Goal: Task Accomplishment & Management: Manage account settings

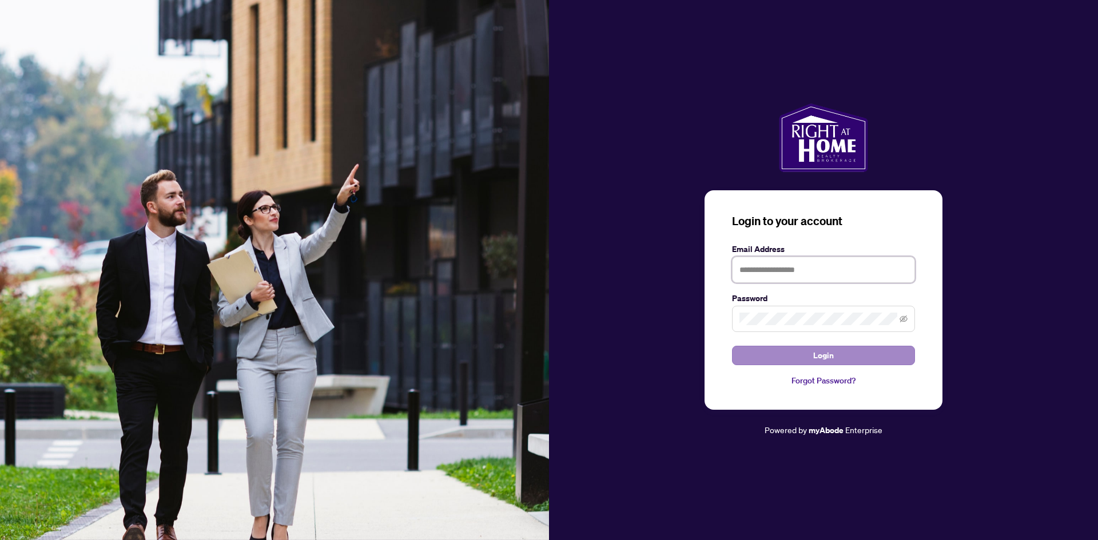
type input "**********"
click at [788, 358] on button "Login" at bounding box center [823, 355] width 183 height 19
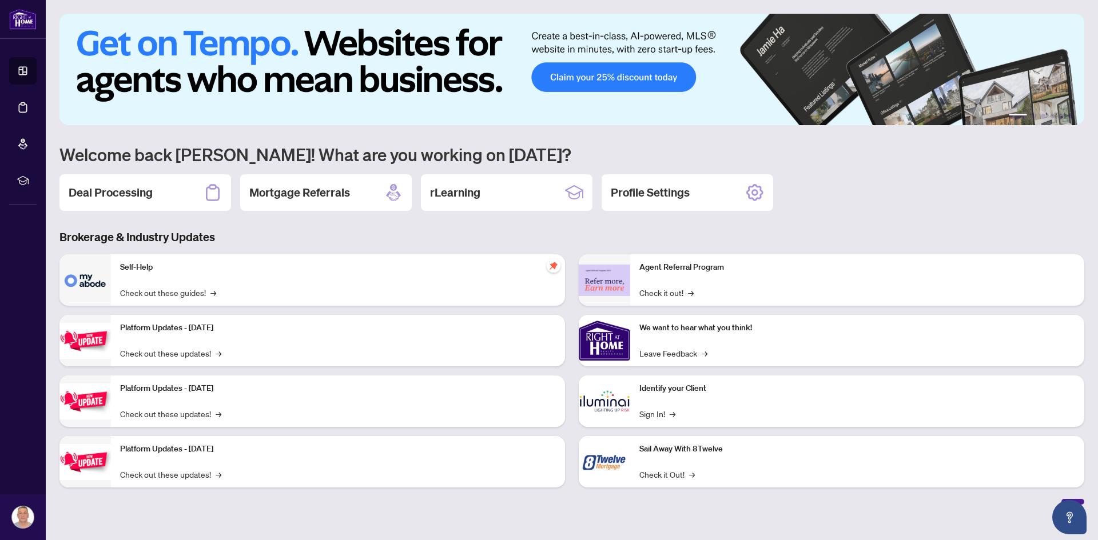
click at [178, 190] on div "Deal Processing" at bounding box center [145, 192] width 172 height 37
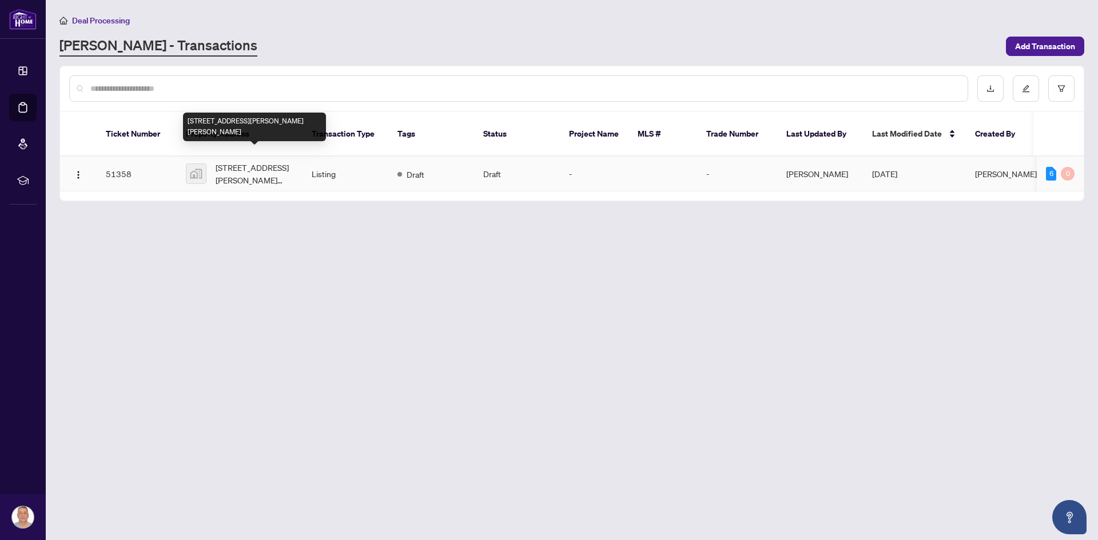
click at [284, 163] on span "[STREET_ADDRESS][PERSON_NAME][PERSON_NAME]" at bounding box center [255, 173] width 78 height 25
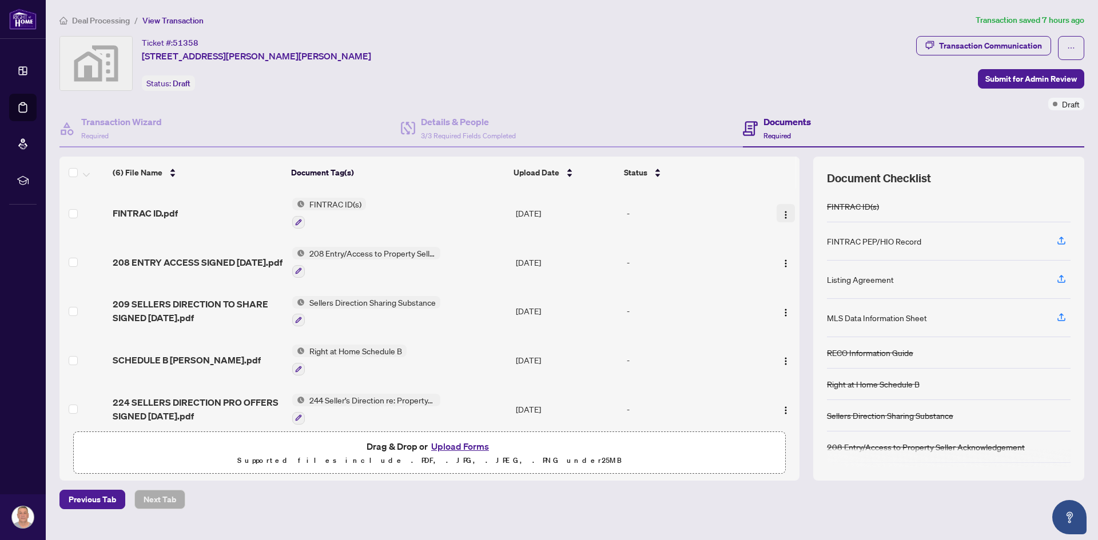
click at [782, 218] on img "button" at bounding box center [785, 214] width 9 height 9
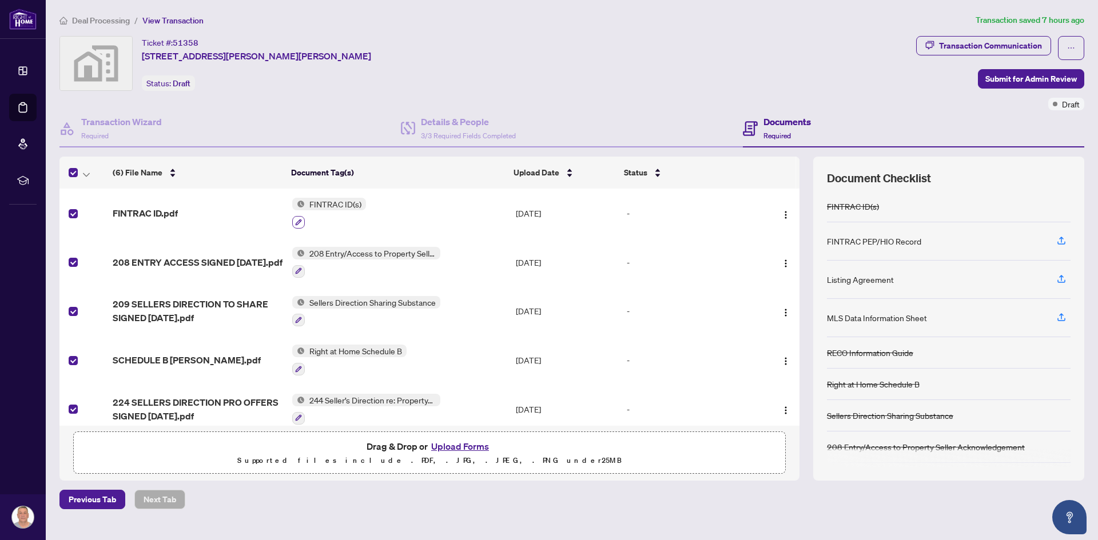
click at [295, 221] on icon "button" at bounding box center [298, 222] width 7 height 7
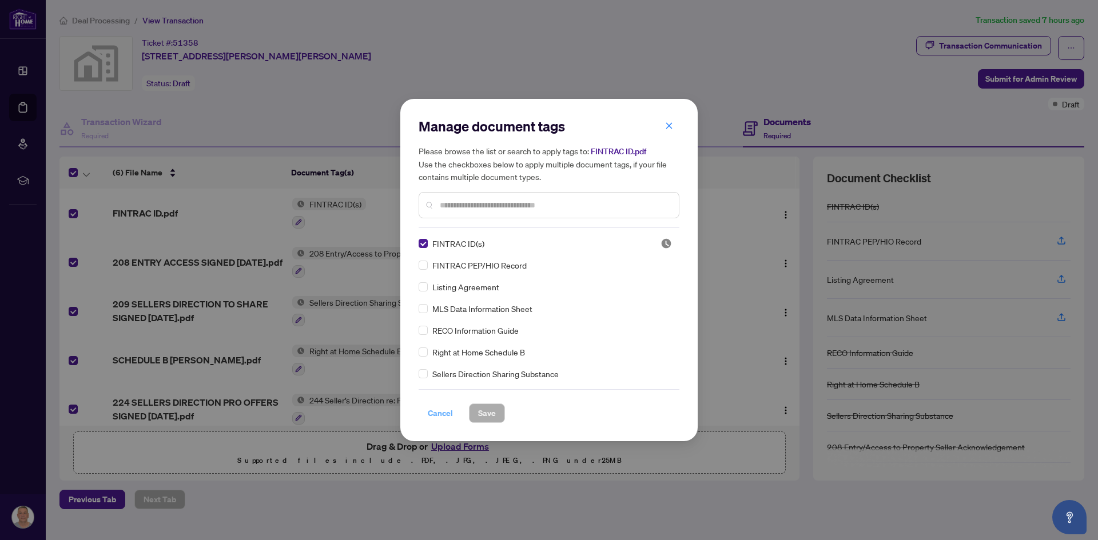
click at [444, 411] on span "Cancel" at bounding box center [440, 413] width 25 height 18
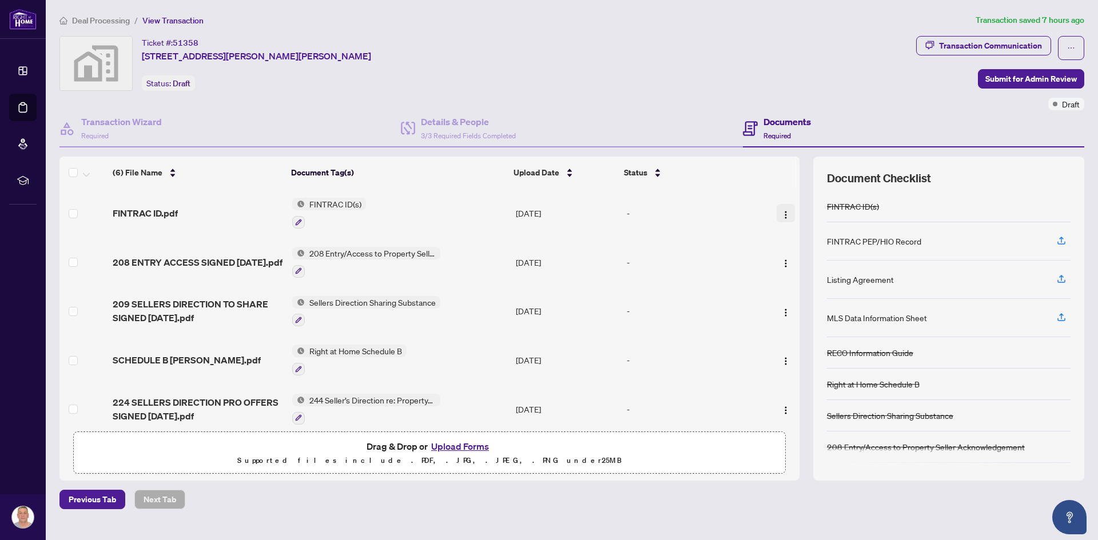
click at [784, 214] on img "button" at bounding box center [785, 214] width 9 height 9
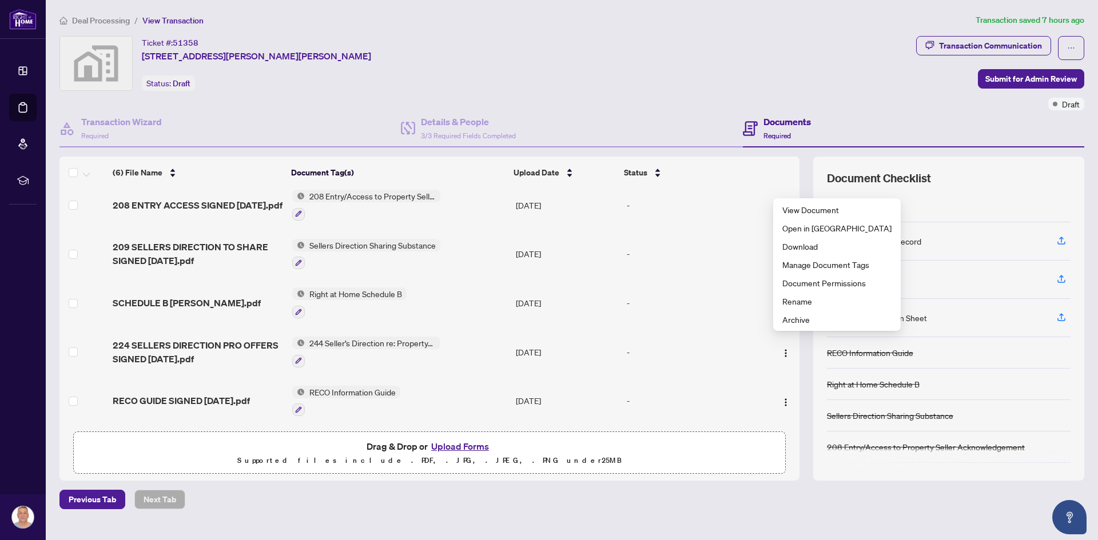
scroll to position [59, 0]
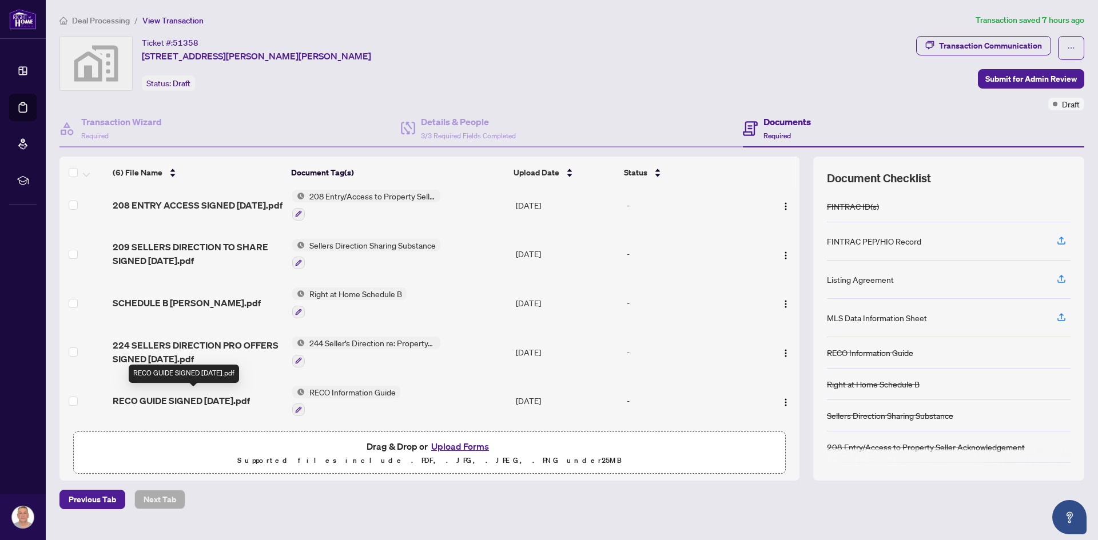
click at [179, 395] on span "RECO GUIDE SIGNED [DATE].pdf" at bounding box center [181, 401] width 137 height 14
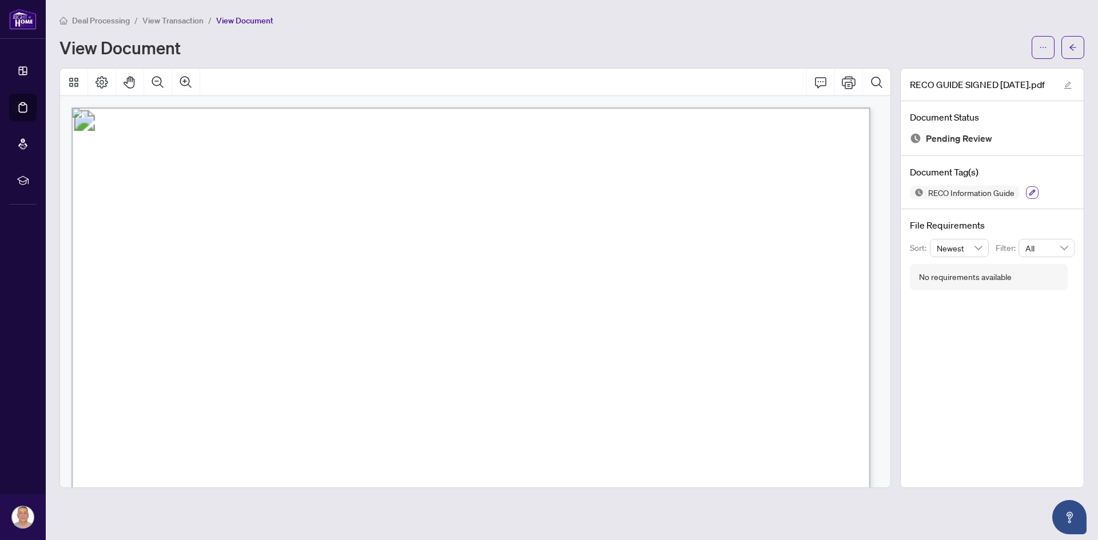
click at [1032, 190] on icon "button" at bounding box center [1032, 192] width 7 height 7
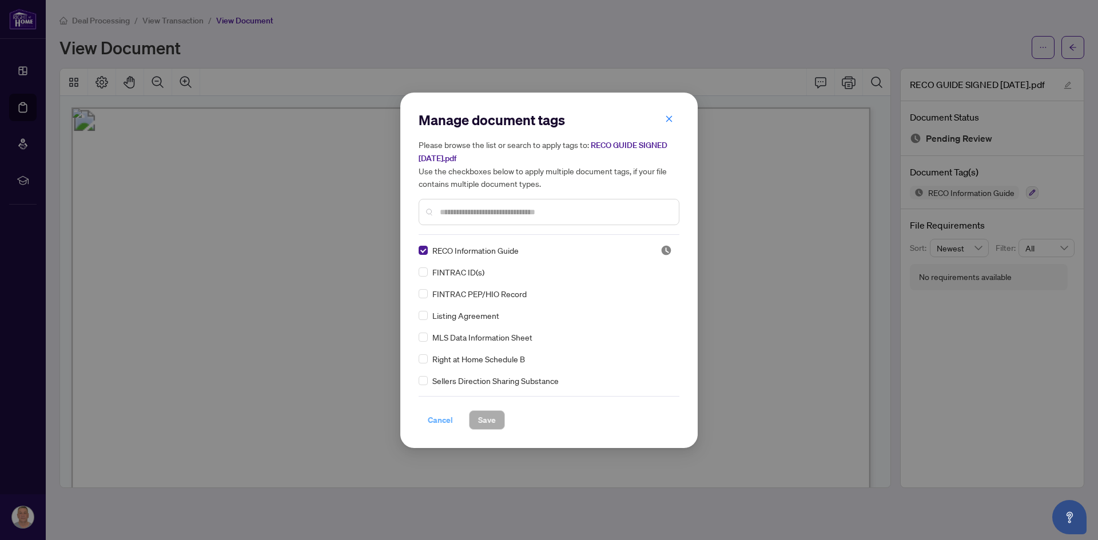
click at [436, 424] on span "Cancel" at bounding box center [440, 420] width 25 height 18
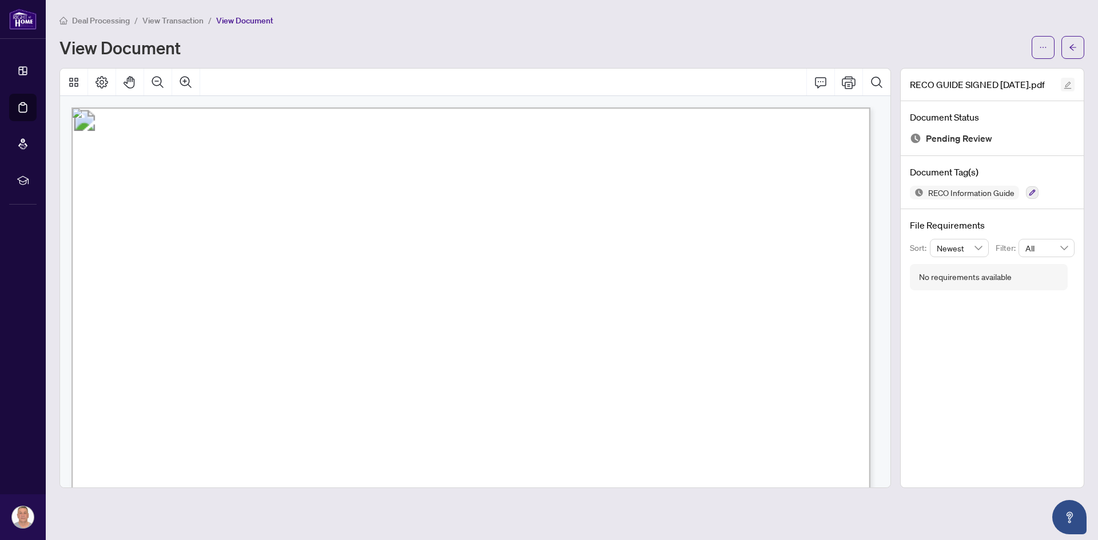
click at [1067, 89] on span "button" at bounding box center [1067, 84] width 8 height 13
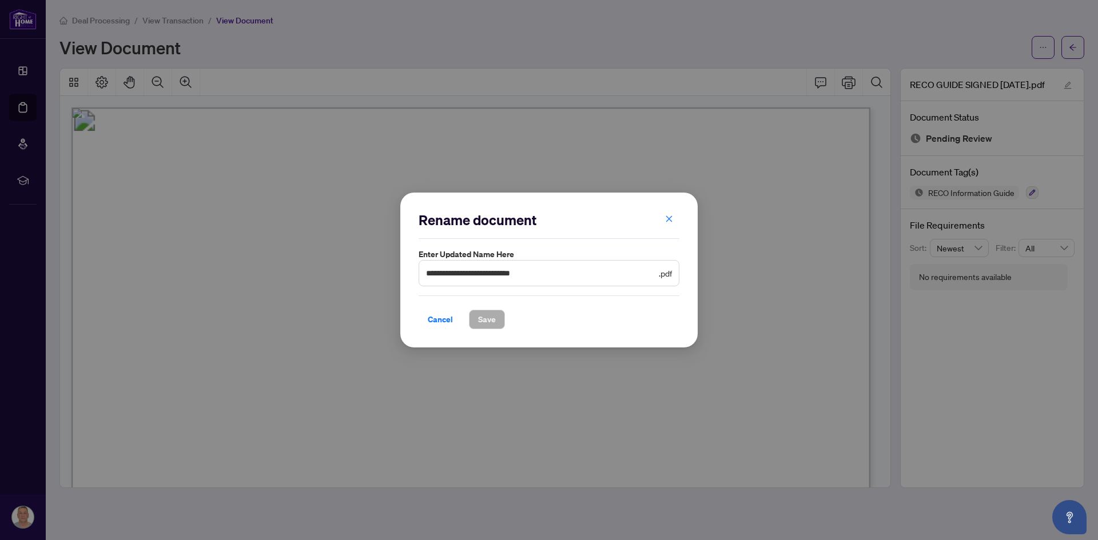
click at [668, 277] on span ".pdf" at bounding box center [665, 273] width 13 height 13
click at [671, 222] on icon "close" at bounding box center [669, 219] width 6 height 6
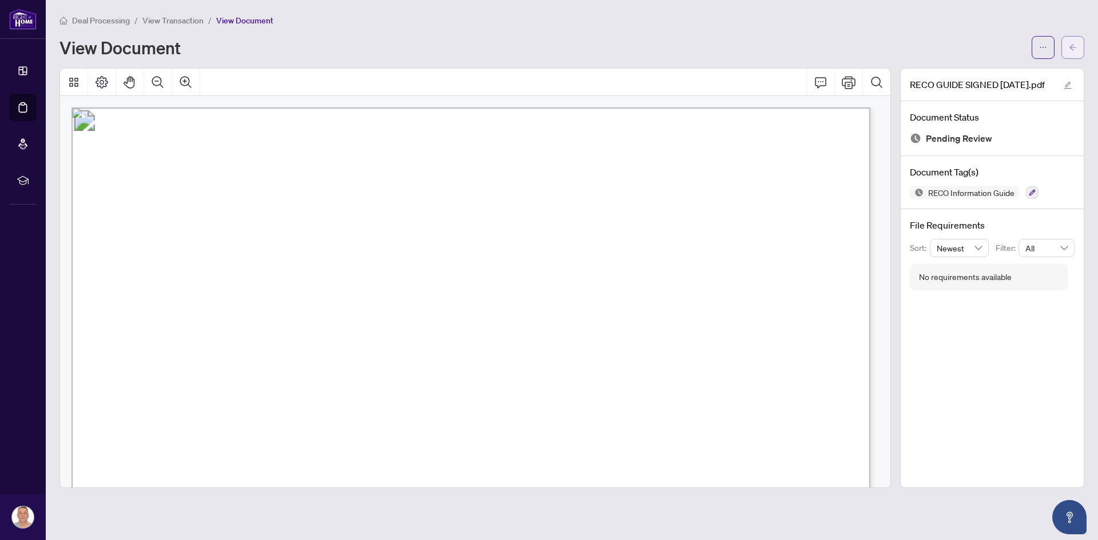
click at [1077, 42] on button "button" at bounding box center [1072, 47] width 23 height 23
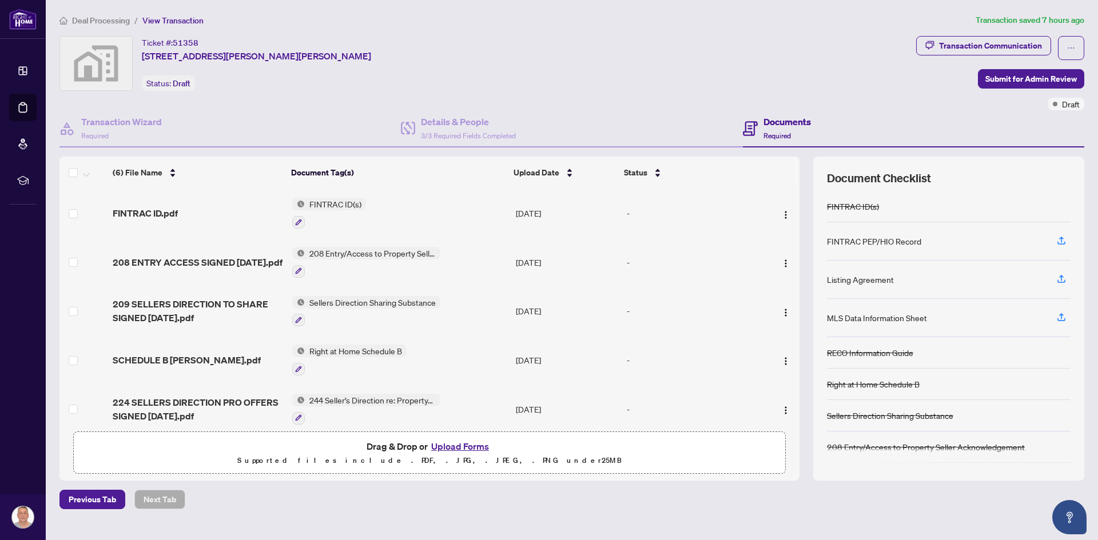
click at [325, 201] on span "FINTRAC ID(s)" at bounding box center [335, 204] width 61 height 13
drag, startPoint x: 325, startPoint y: 201, endPoint x: 420, endPoint y: 183, distance: 97.1
click at [420, 183] on th "Document Tag(s)" at bounding box center [397, 173] width 223 height 32
click at [781, 213] on img "button" at bounding box center [785, 214] width 9 height 9
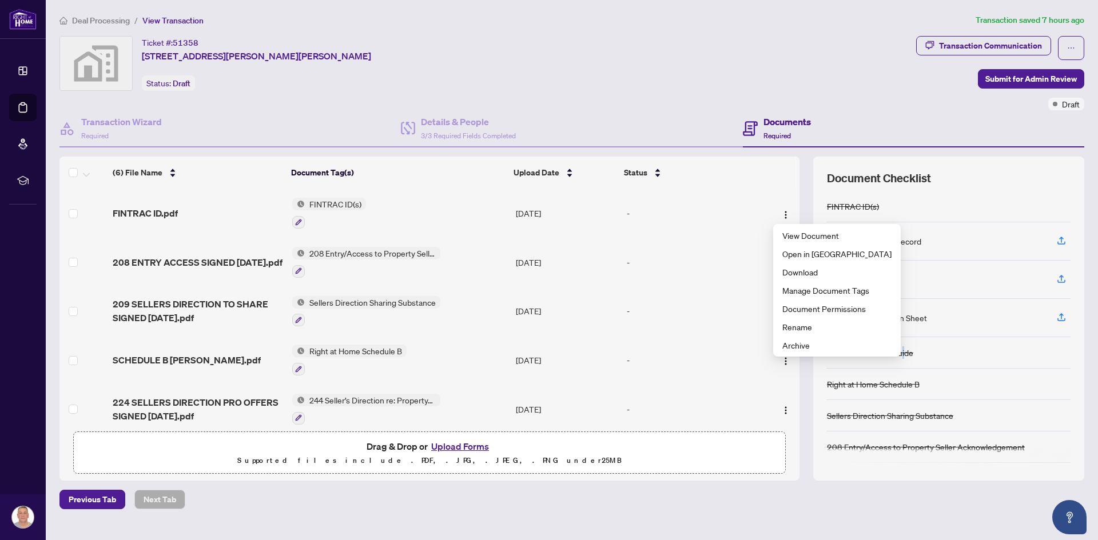
click at [905, 353] on div "RECO Information Guide" at bounding box center [870, 352] width 86 height 13
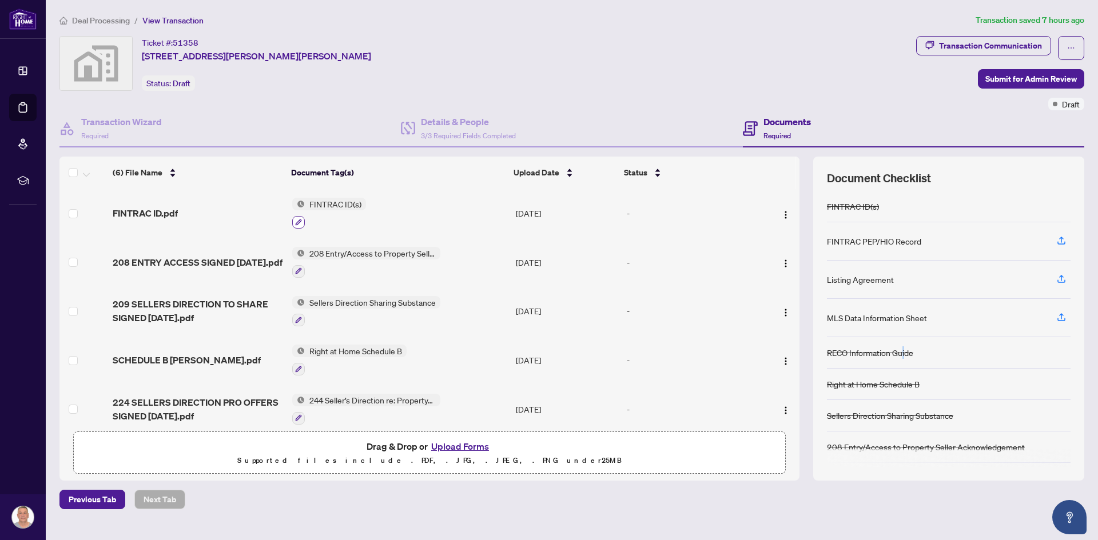
click at [297, 221] on icon "button" at bounding box center [298, 222] width 6 height 6
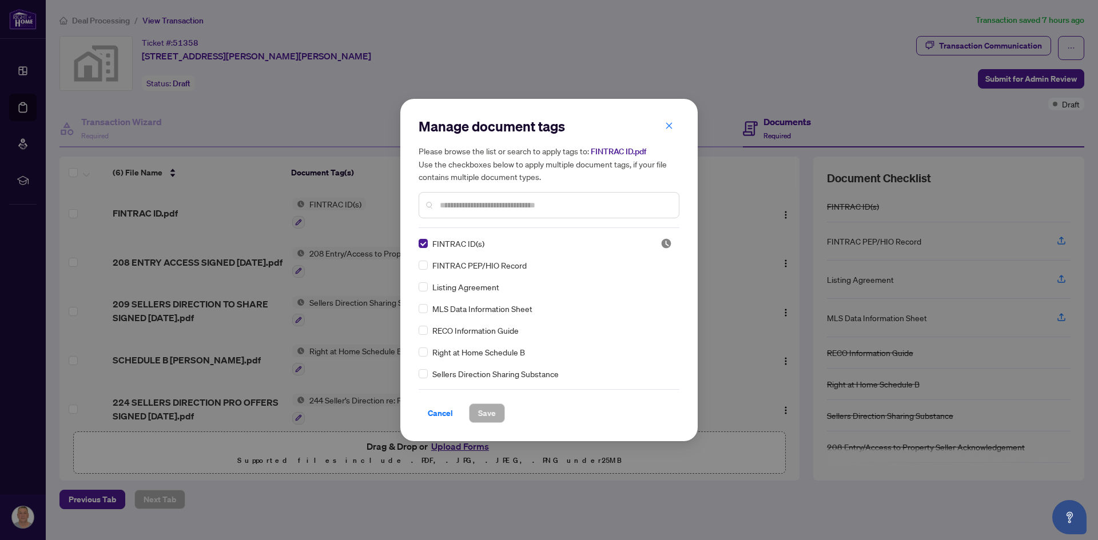
click at [467, 246] on span "FINTRAC ID(s)" at bounding box center [458, 243] width 52 height 13
click at [440, 418] on span "Cancel" at bounding box center [440, 413] width 25 height 18
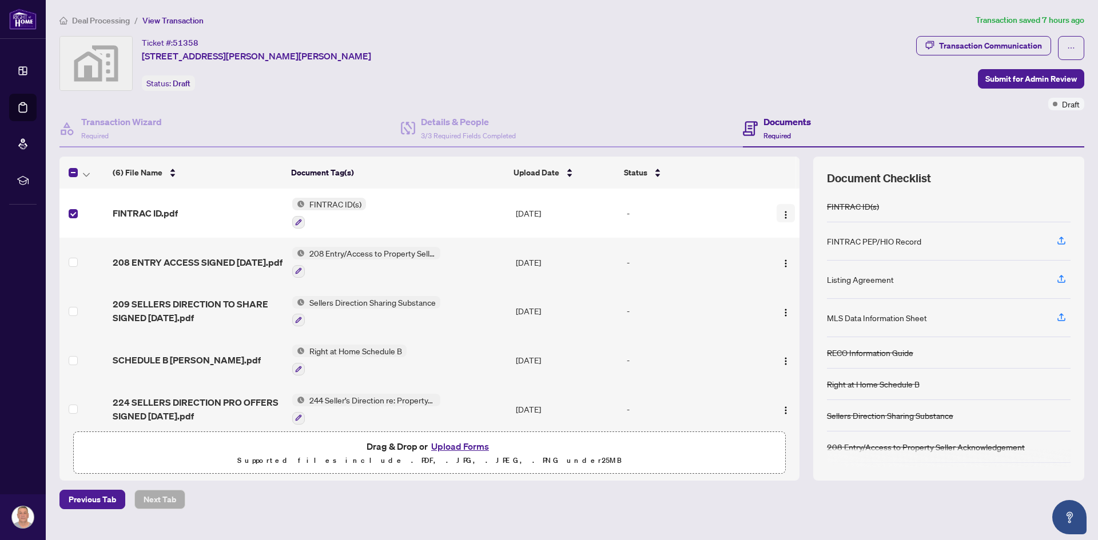
click at [784, 211] on img "button" at bounding box center [785, 214] width 9 height 9
click at [300, 222] on icon "button" at bounding box center [298, 222] width 7 height 7
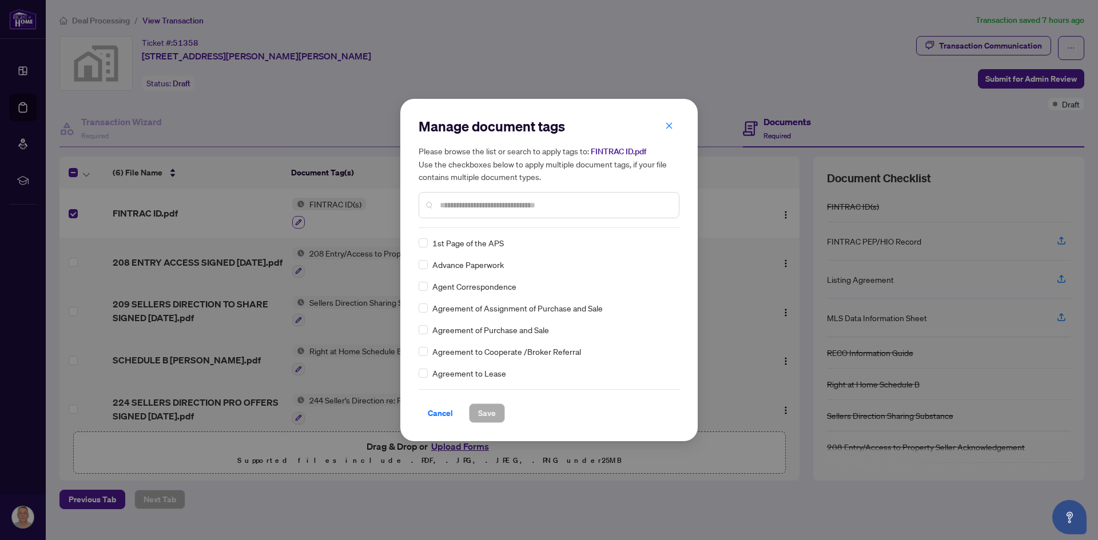
scroll to position [0, 0]
click at [670, 124] on icon "close" at bounding box center [669, 126] width 8 height 8
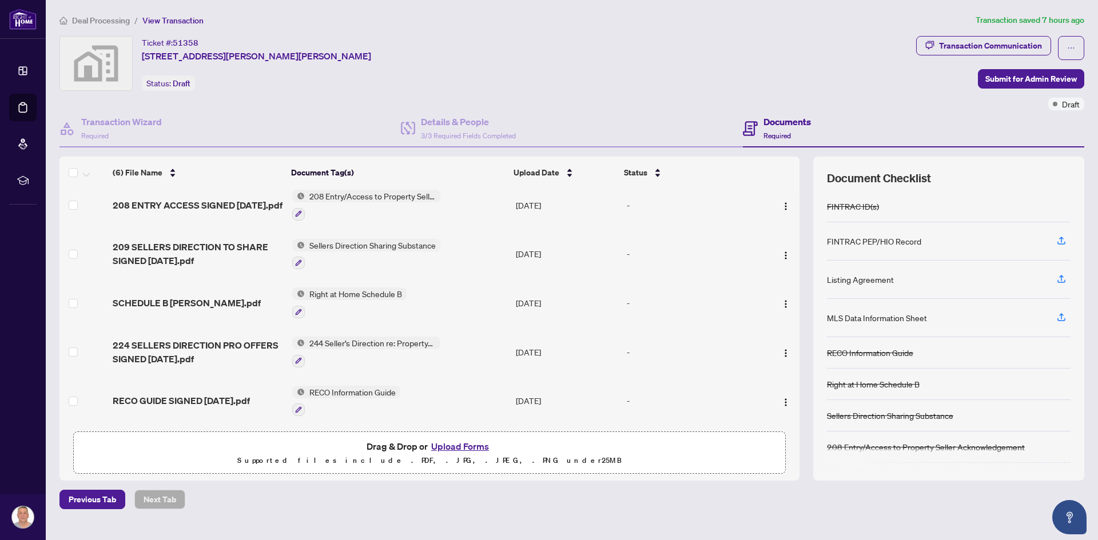
scroll to position [59, 0]
click at [785, 399] on img "button" at bounding box center [785, 402] width 9 height 9
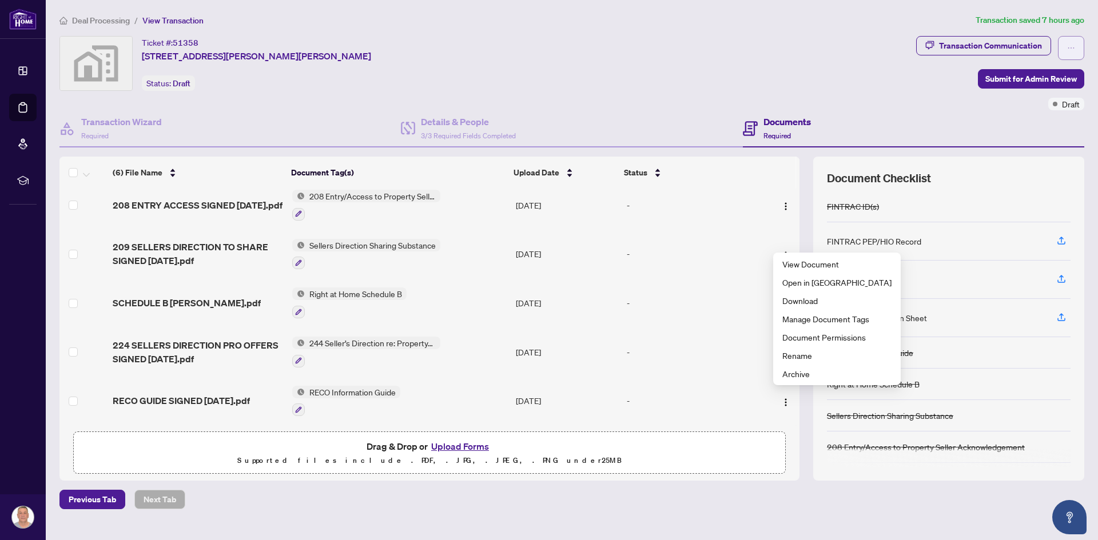
click at [1072, 49] on icon "ellipsis" at bounding box center [1071, 48] width 8 height 8
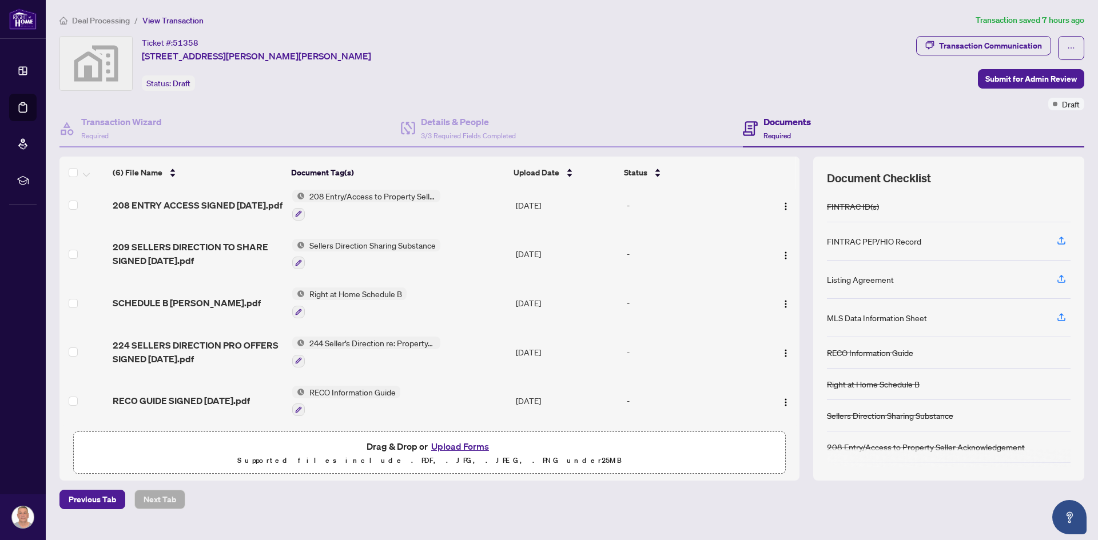
click at [584, 96] on div "Ticket #: 51358 [STREET_ADDRESS][PERSON_NAME][PERSON_NAME] Status: Draft" at bounding box center [485, 73] width 857 height 74
click at [455, 136] on span "3/3 Required Fields Completed" at bounding box center [468, 136] width 95 height 9
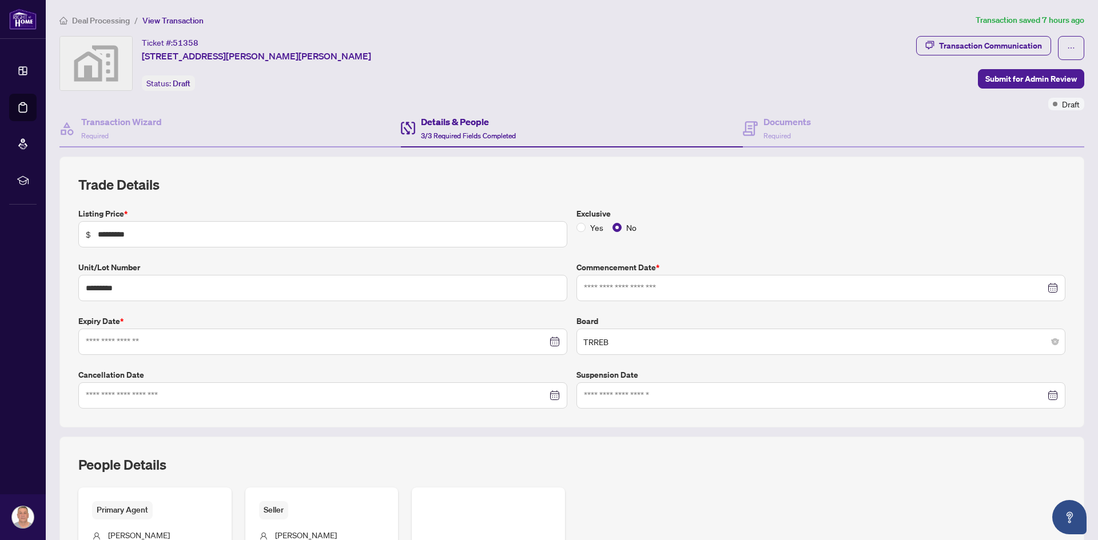
type input "**********"
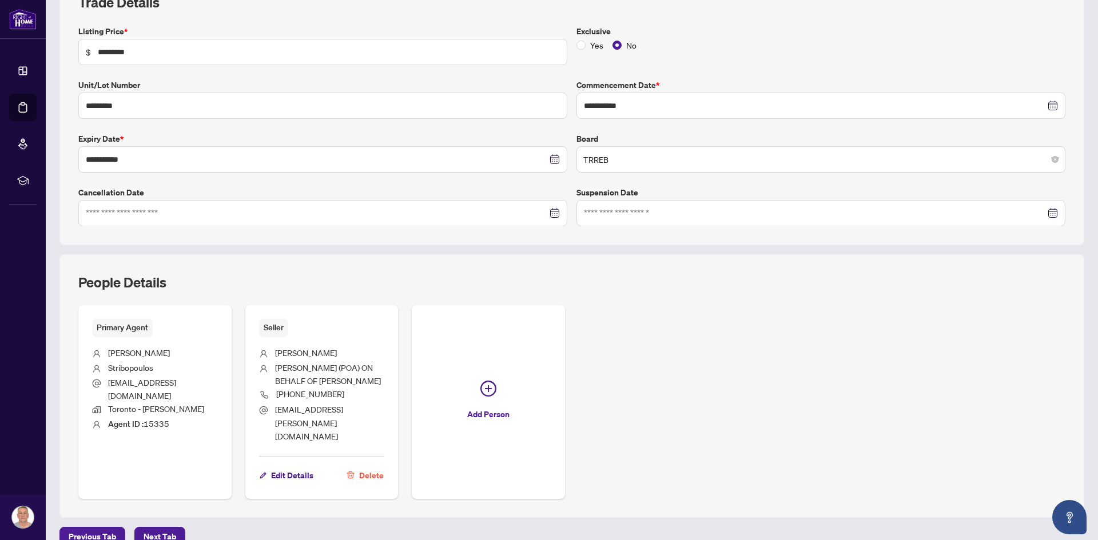
scroll to position [190, 0]
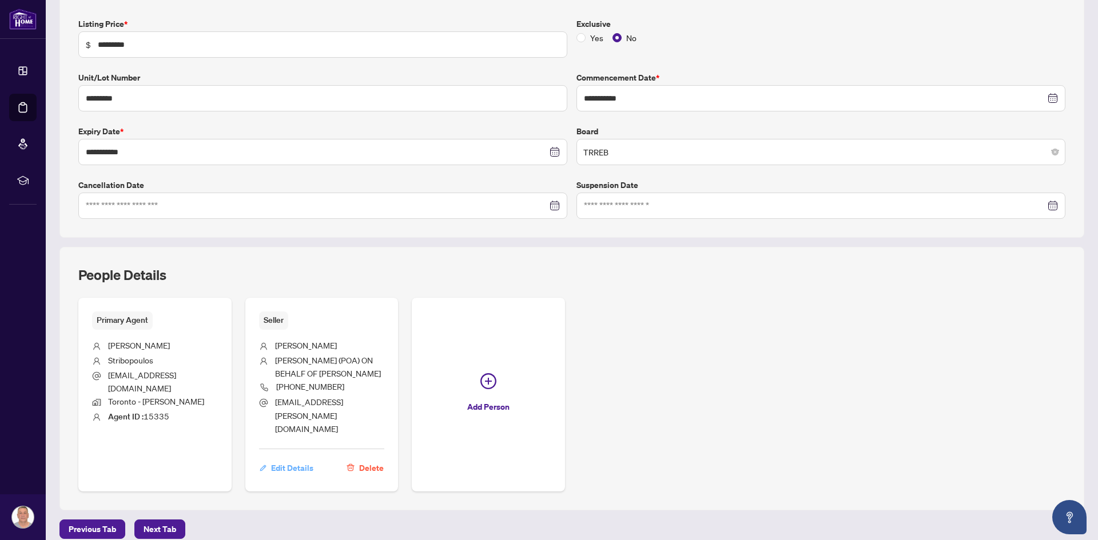
click at [292, 459] on span "Edit Details" at bounding box center [292, 468] width 42 height 18
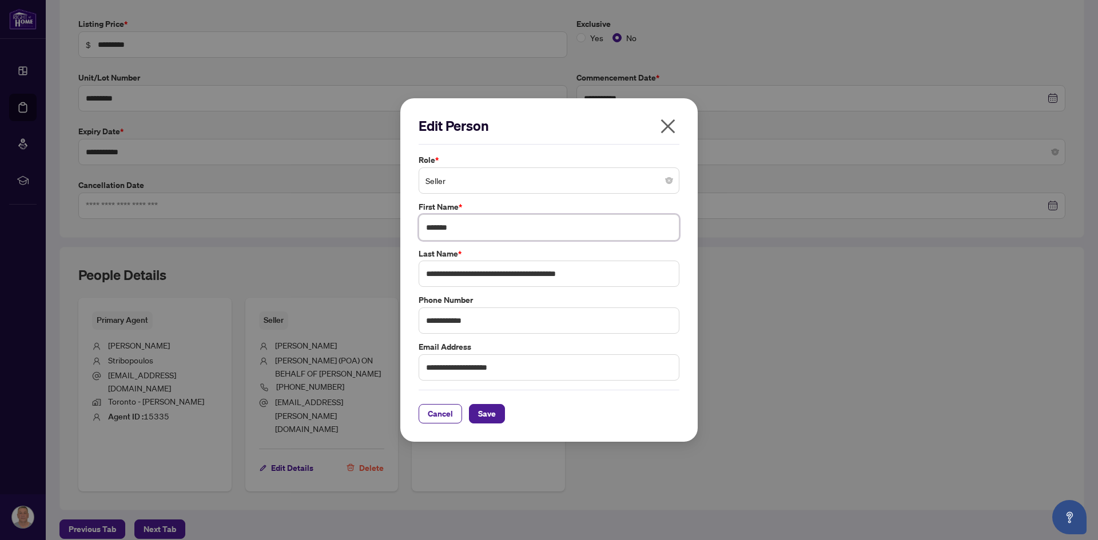
click at [464, 225] on input "*******" at bounding box center [549, 227] width 261 height 26
type input "*"
type input "********"
click at [590, 270] on input "**********" at bounding box center [549, 274] width 261 height 26
type input "**********"
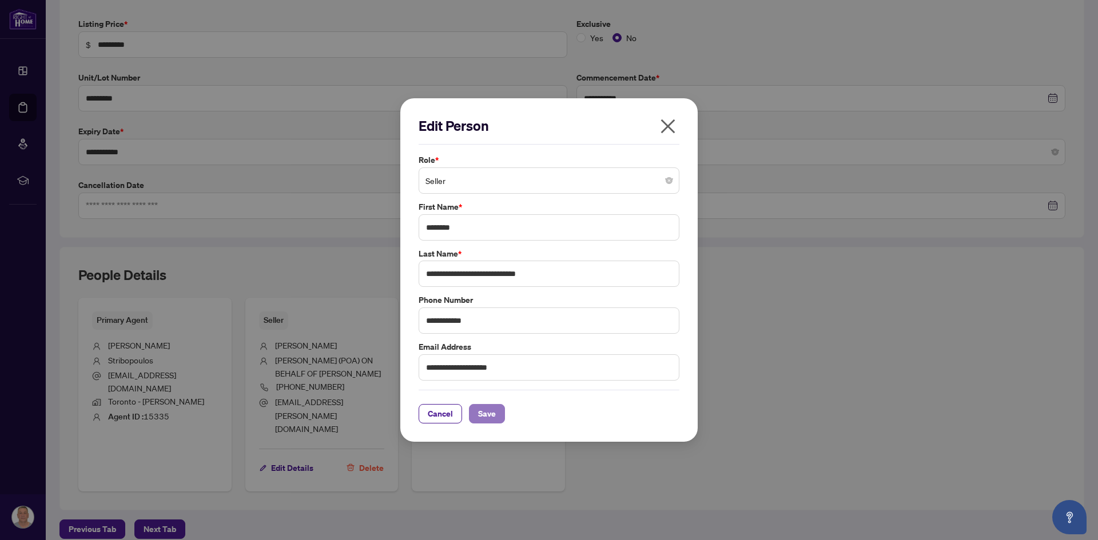
click at [485, 418] on span "Save" at bounding box center [487, 414] width 18 height 18
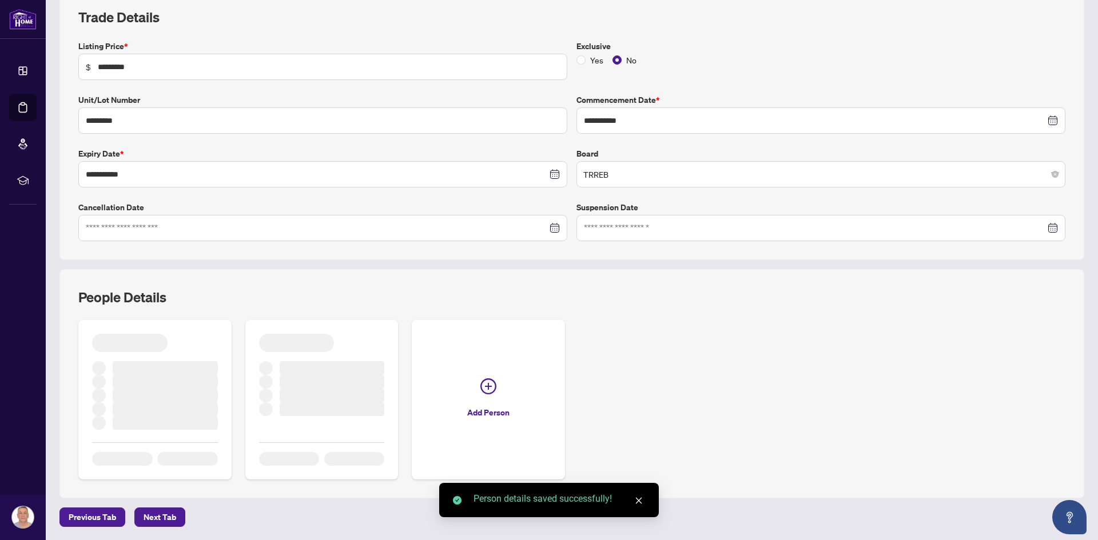
scroll to position [176, 0]
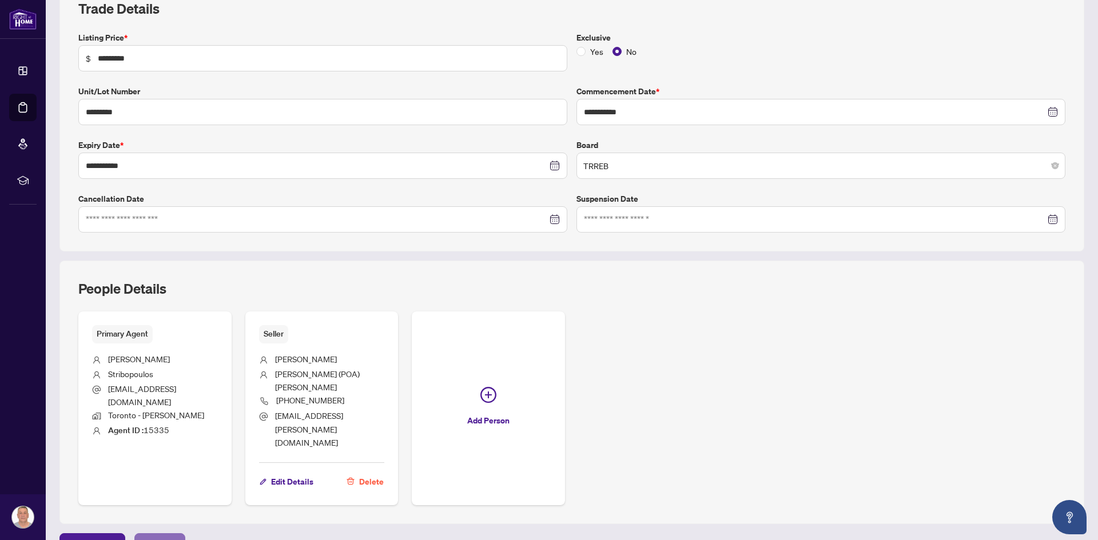
click at [169, 534] on span "Next Tab" at bounding box center [160, 543] width 33 height 18
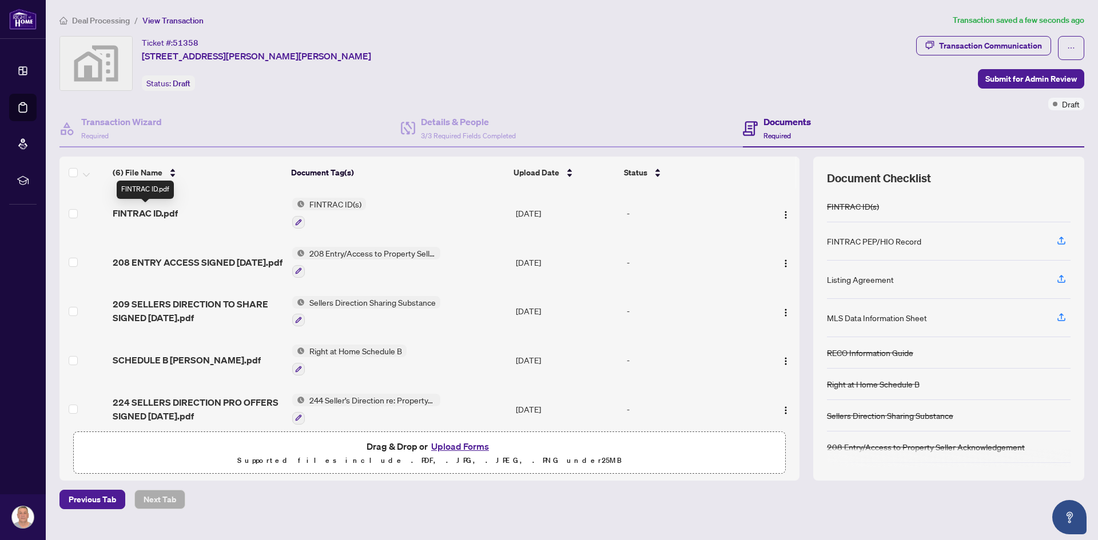
click at [174, 214] on span "FINTRAC ID.pdf" at bounding box center [145, 213] width 65 height 14
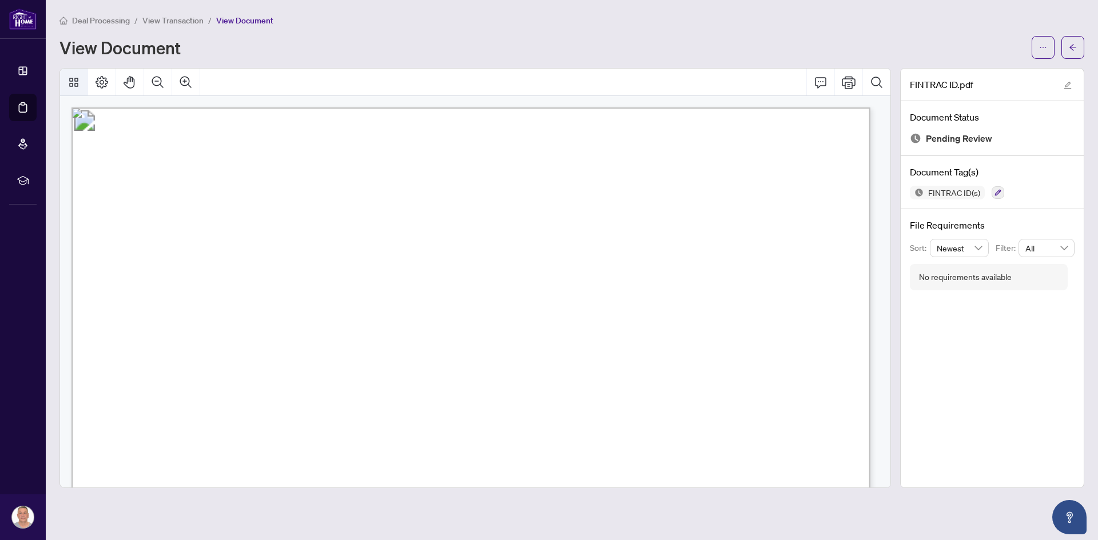
click at [78, 81] on icon "Thumbnails" at bounding box center [74, 82] width 14 height 14
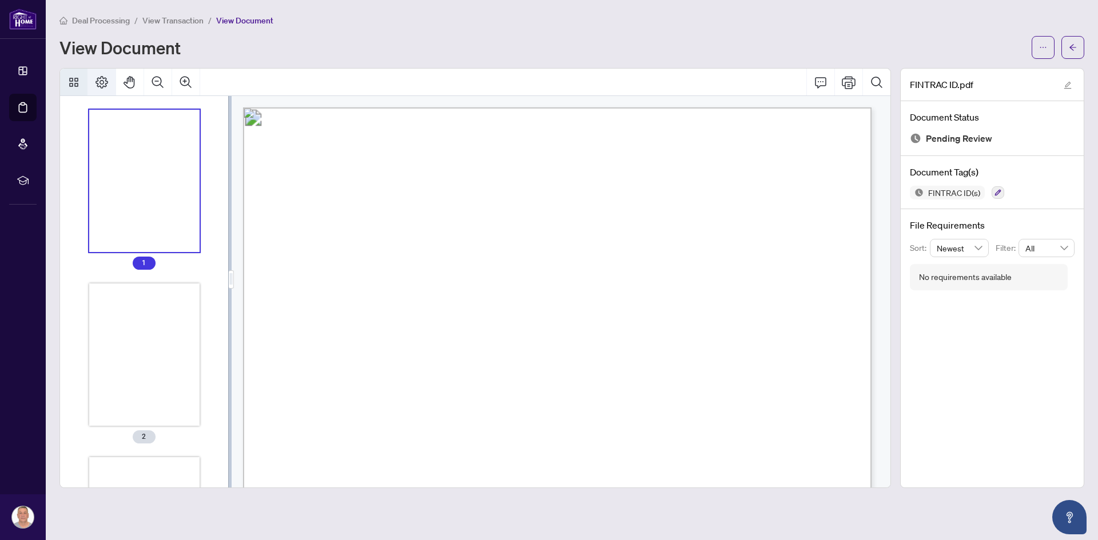
click at [103, 79] on icon "Page Layout" at bounding box center [102, 82] width 14 height 14
click at [1065, 85] on icon "edit" at bounding box center [1067, 85] width 7 height 7
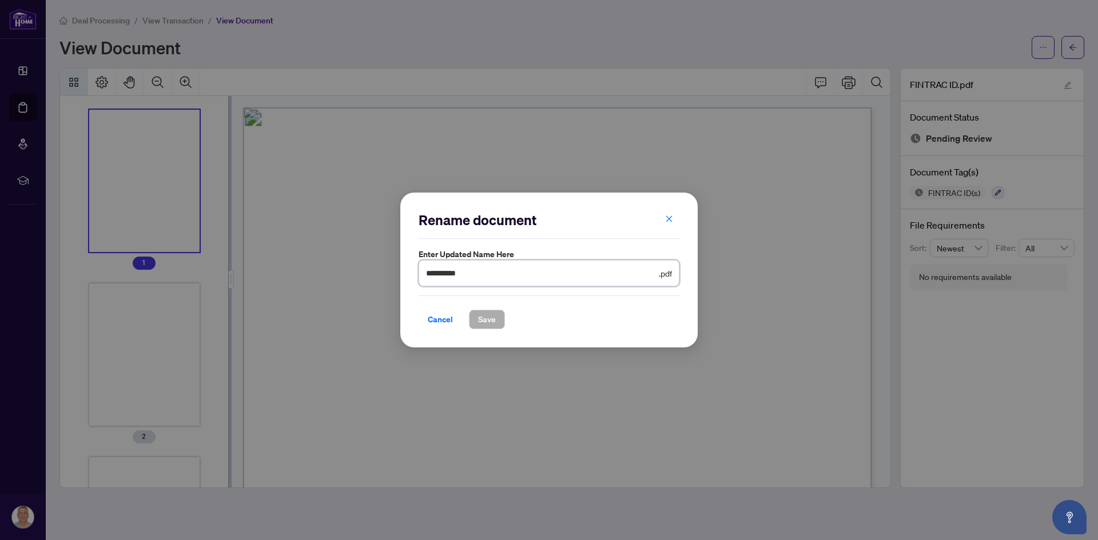
click at [488, 274] on input "**********" at bounding box center [541, 273] width 230 height 13
click at [668, 222] on icon "close" at bounding box center [669, 219] width 8 height 8
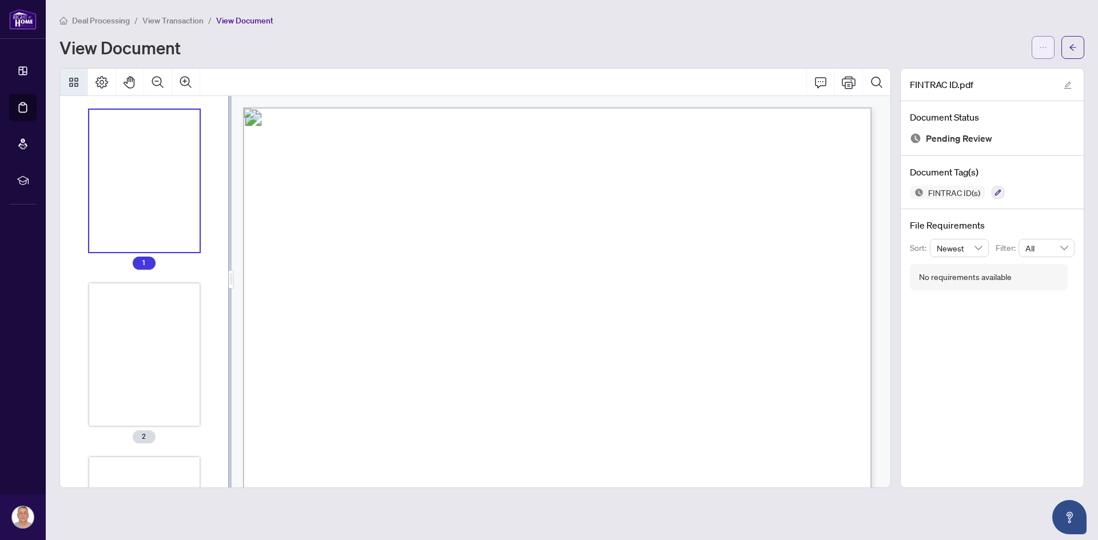
click at [1039, 47] on icon "ellipsis" at bounding box center [1043, 47] width 8 height 8
click at [977, 145] on span "Archive" at bounding box center [1001, 145] width 87 height 13
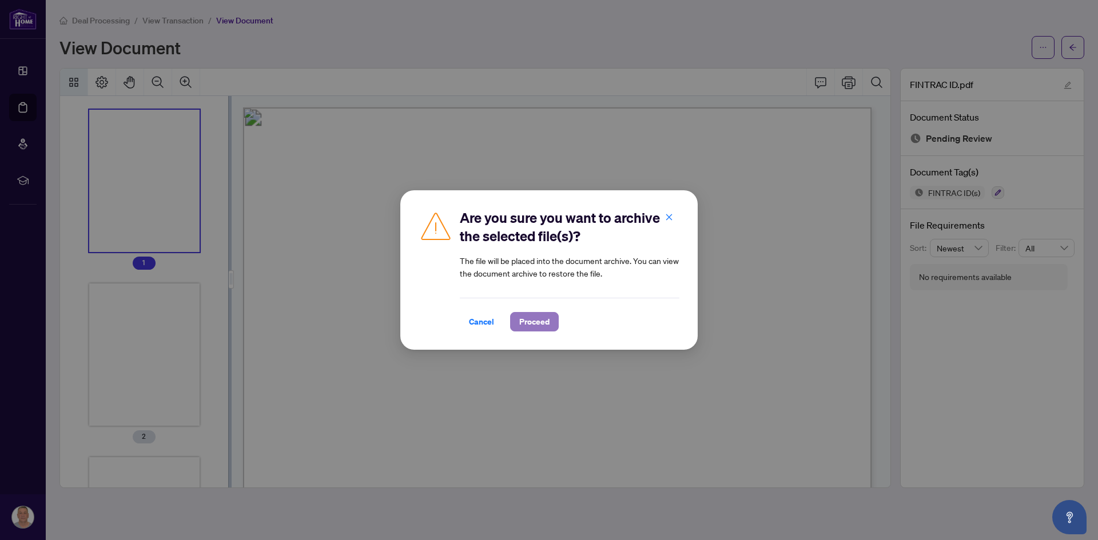
click at [539, 324] on span "Proceed" at bounding box center [534, 322] width 30 height 18
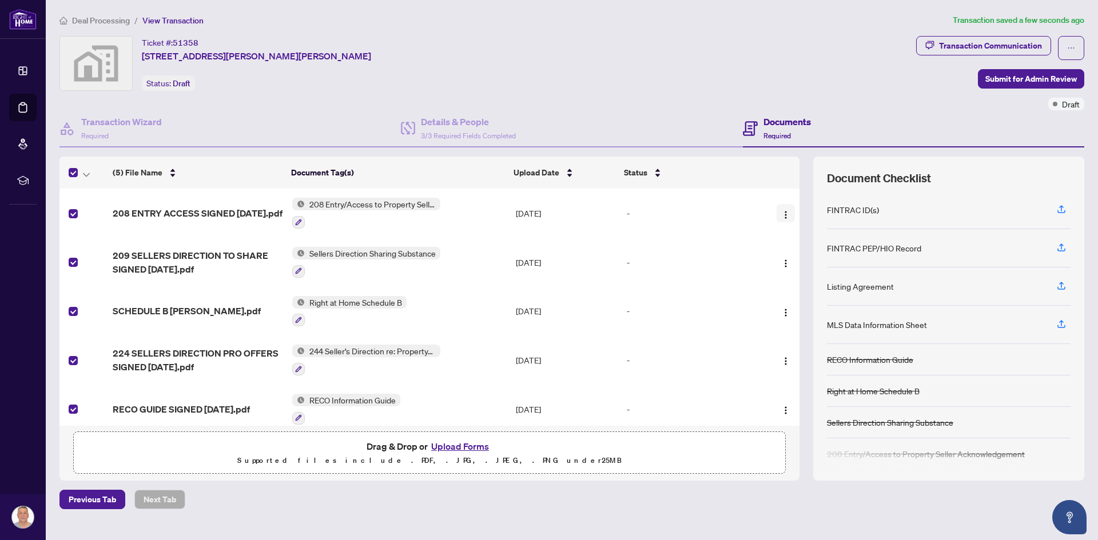
click at [781, 216] on img "button" at bounding box center [785, 214] width 9 height 9
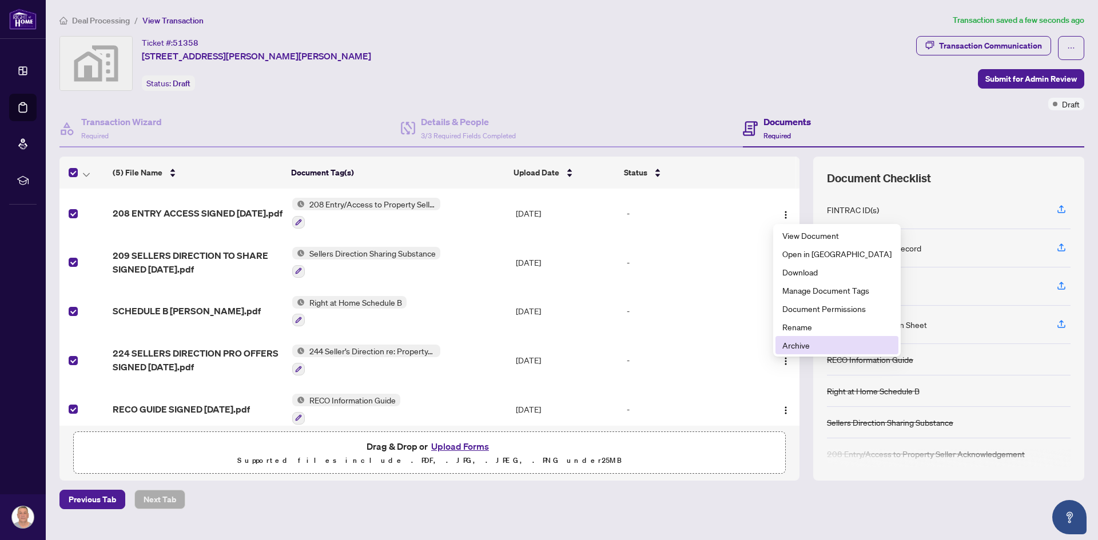
click at [800, 343] on span "Archive" at bounding box center [836, 345] width 109 height 13
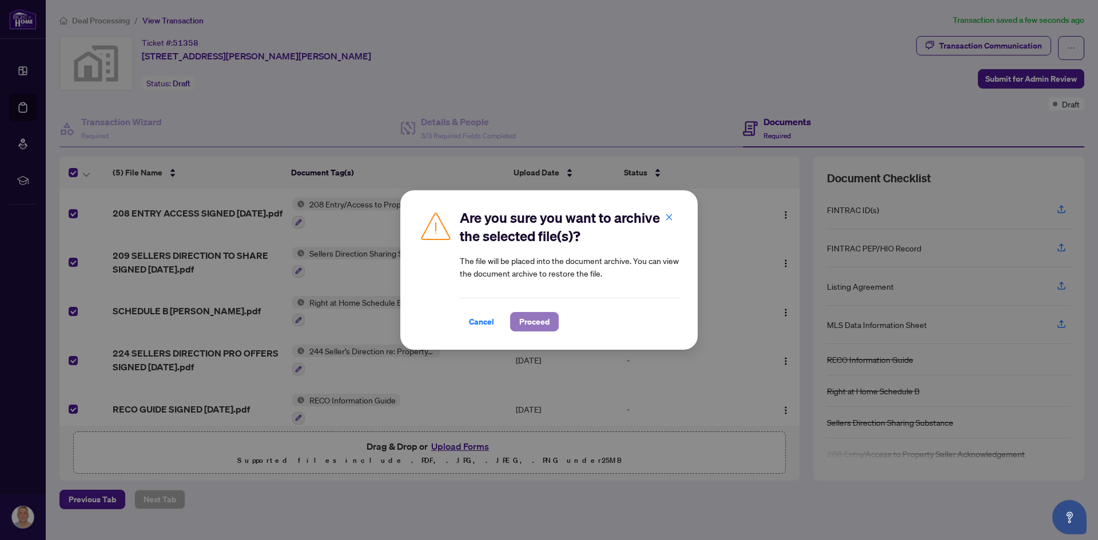
click at [539, 321] on span "Proceed" at bounding box center [534, 322] width 30 height 18
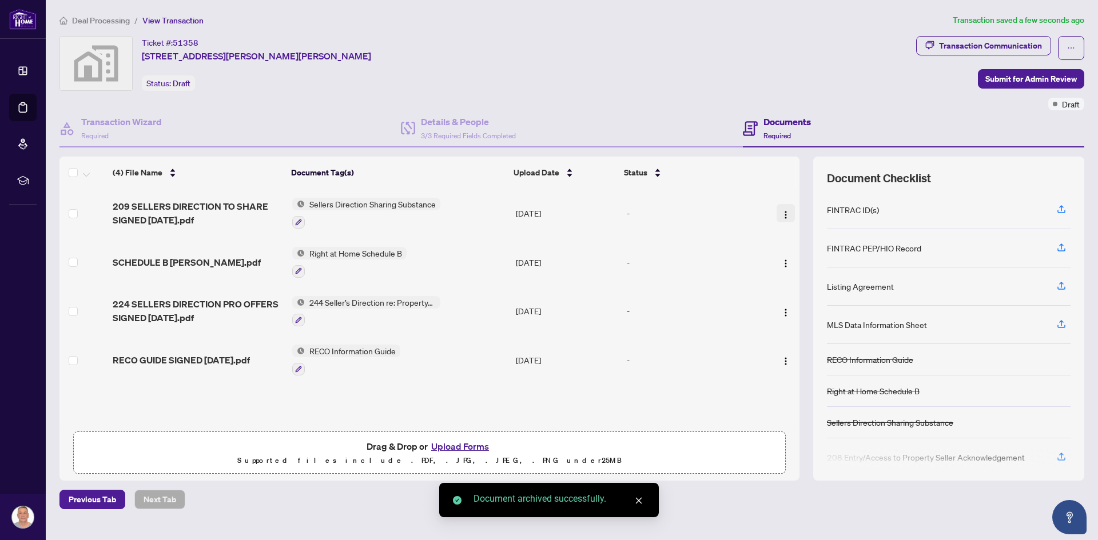
click at [786, 217] on img "button" at bounding box center [785, 214] width 9 height 9
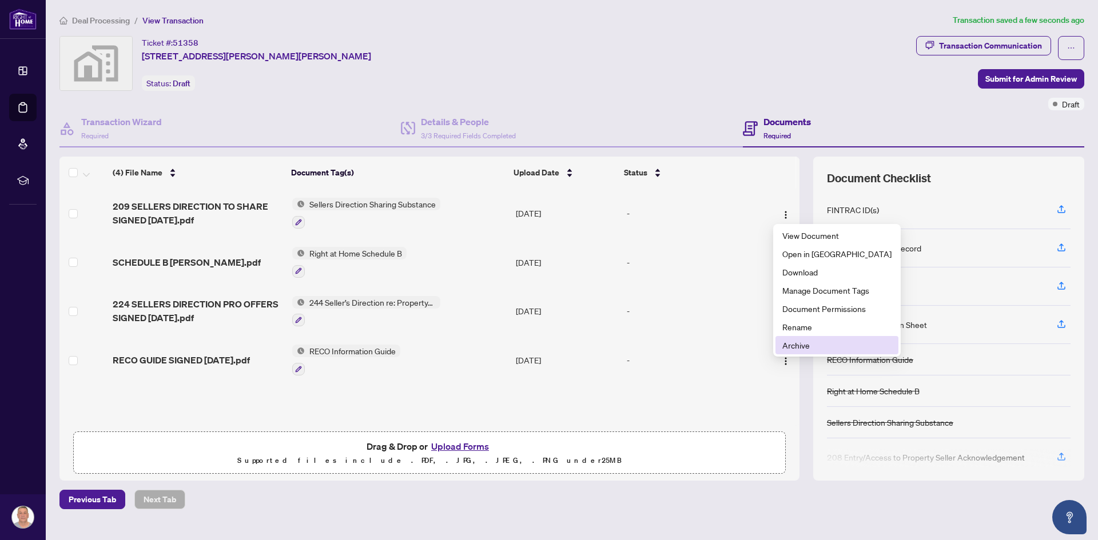
click at [799, 343] on span "Archive" at bounding box center [836, 345] width 109 height 13
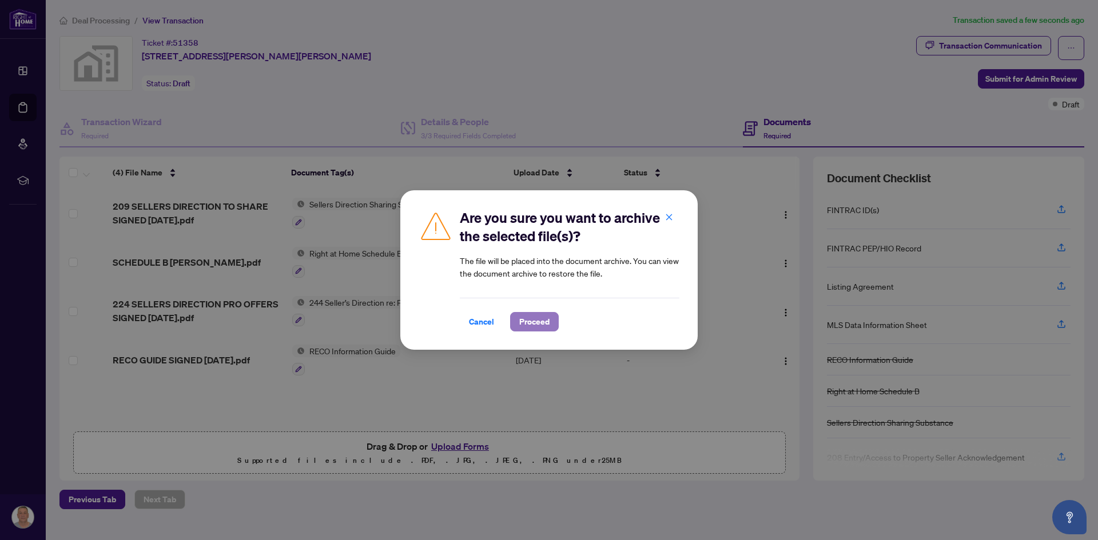
click at [543, 321] on span "Proceed" at bounding box center [534, 322] width 30 height 18
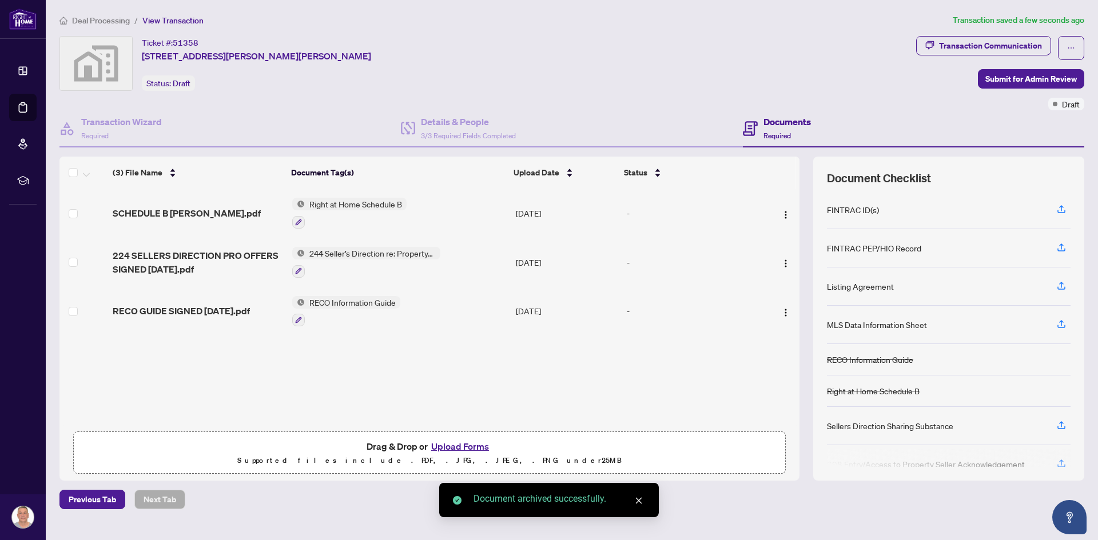
click at [782, 214] on img "button" at bounding box center [785, 214] width 9 height 9
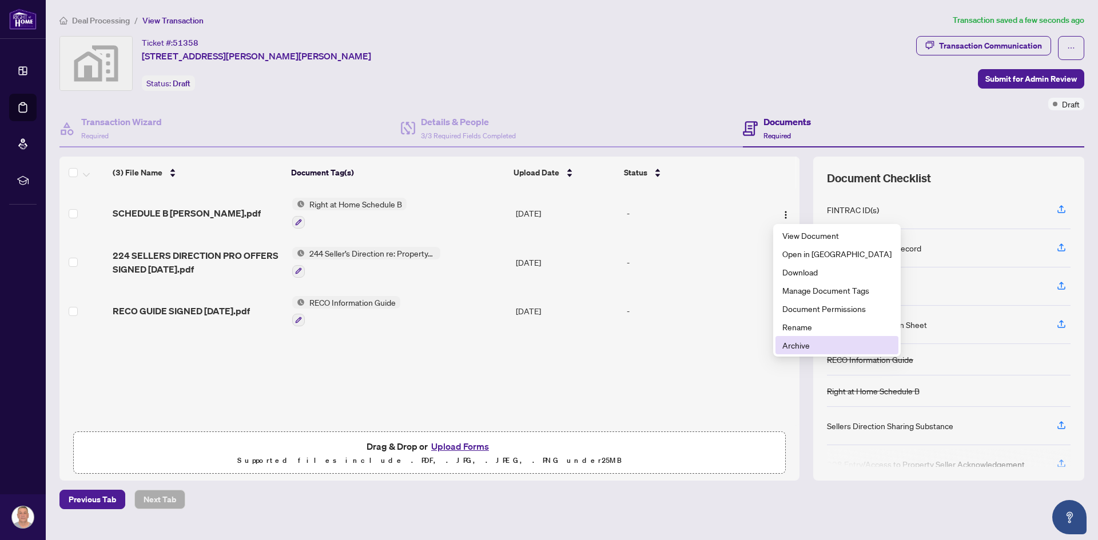
click at [795, 342] on span "Archive" at bounding box center [836, 345] width 109 height 13
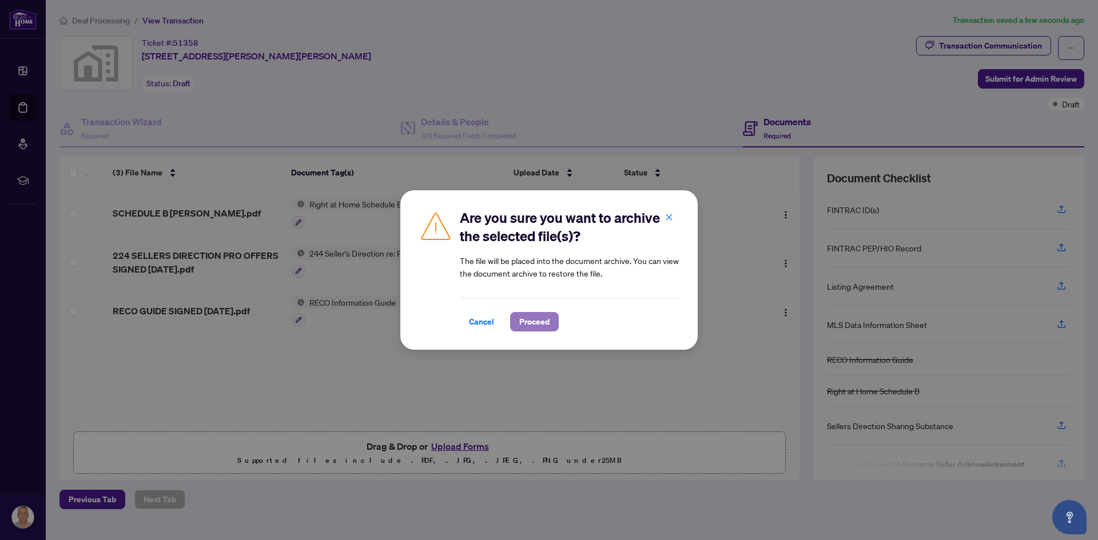
click at [540, 322] on span "Proceed" at bounding box center [534, 322] width 30 height 18
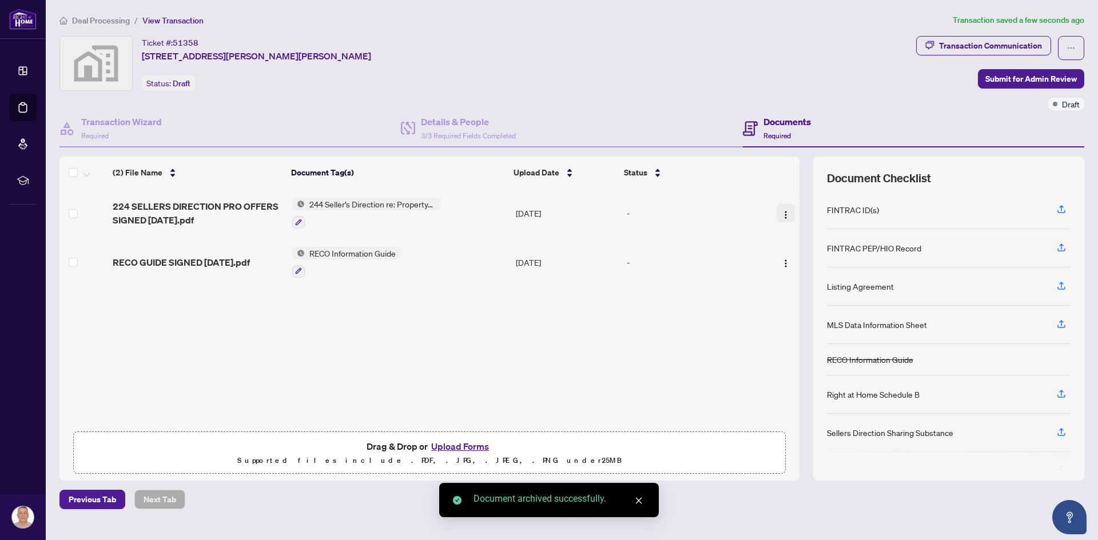
click at [785, 212] on img "button" at bounding box center [785, 214] width 9 height 9
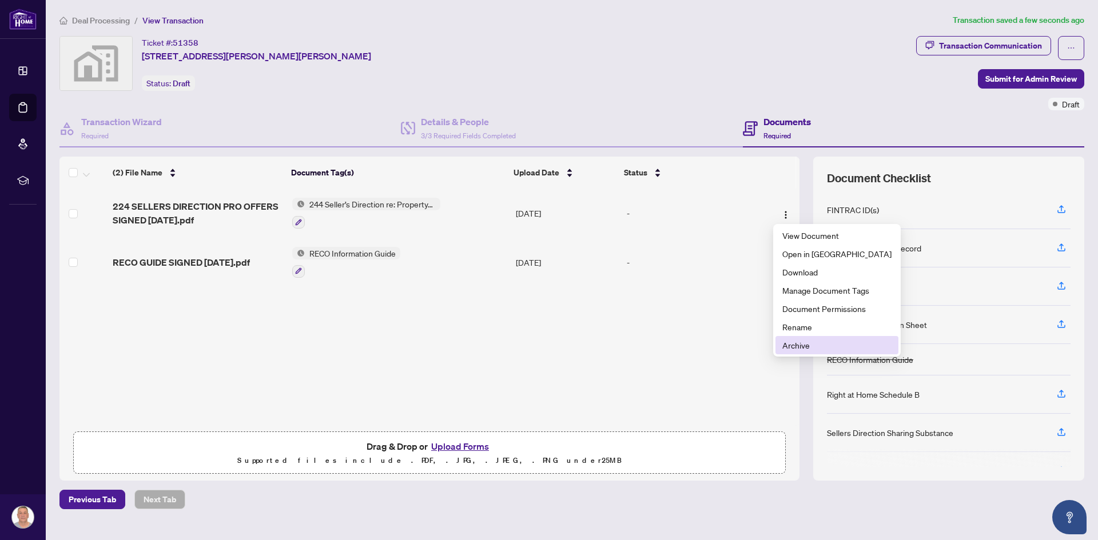
click at [802, 344] on span "Archive" at bounding box center [836, 345] width 109 height 13
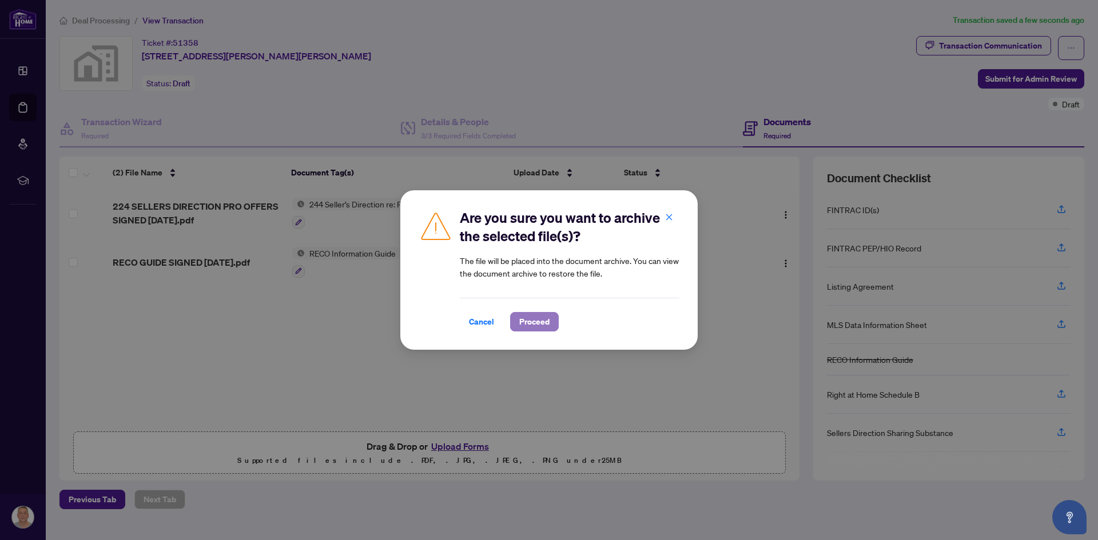
click at [536, 326] on span "Proceed" at bounding box center [534, 322] width 30 height 18
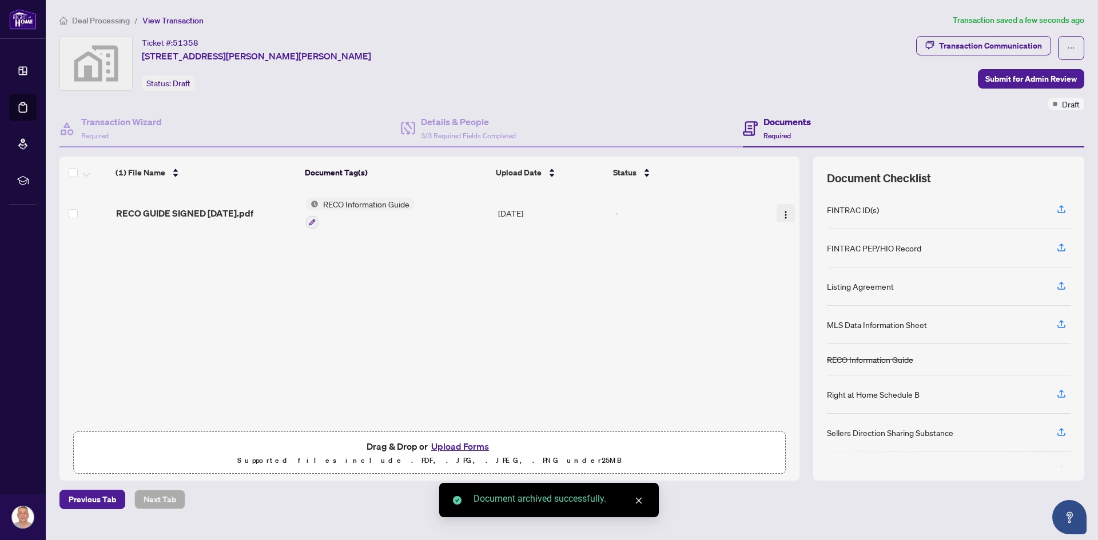
click at [781, 213] on img "button" at bounding box center [785, 214] width 9 height 9
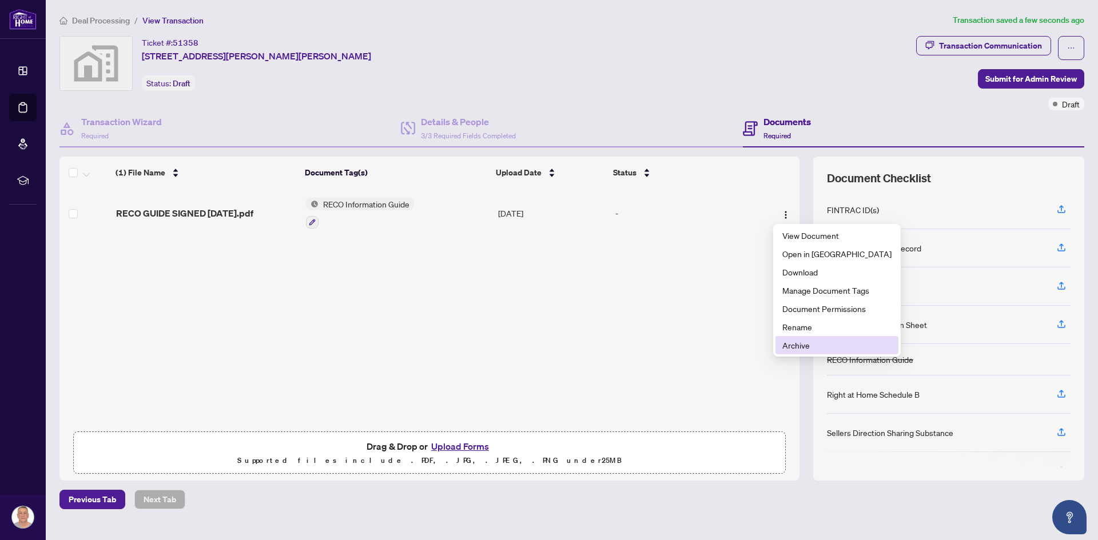
click at [792, 344] on span "Archive" at bounding box center [836, 345] width 109 height 13
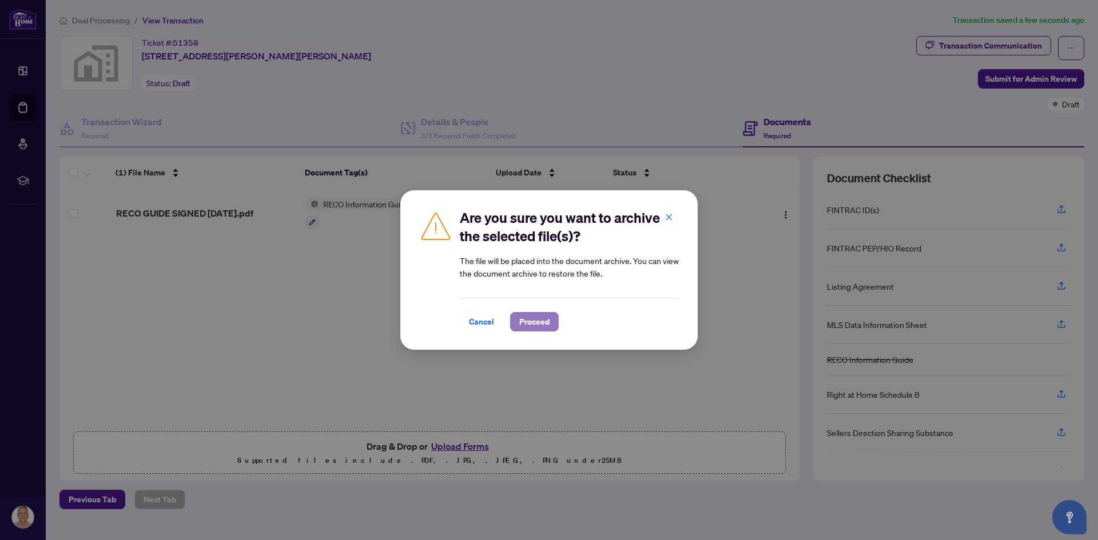
click at [537, 322] on span "Proceed" at bounding box center [534, 322] width 30 height 18
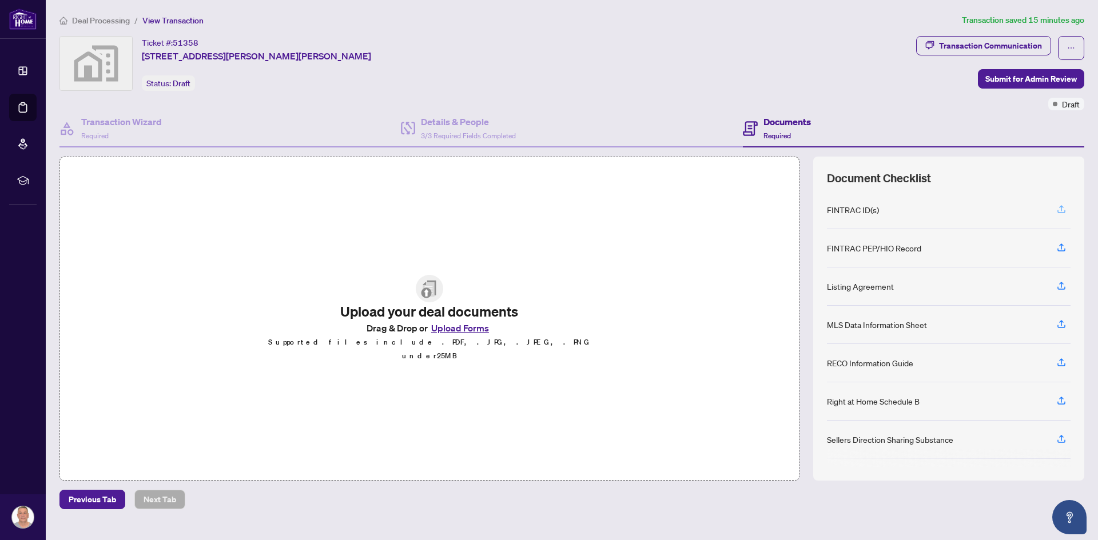
click at [1057, 207] on icon "button" at bounding box center [1061, 209] width 10 height 10
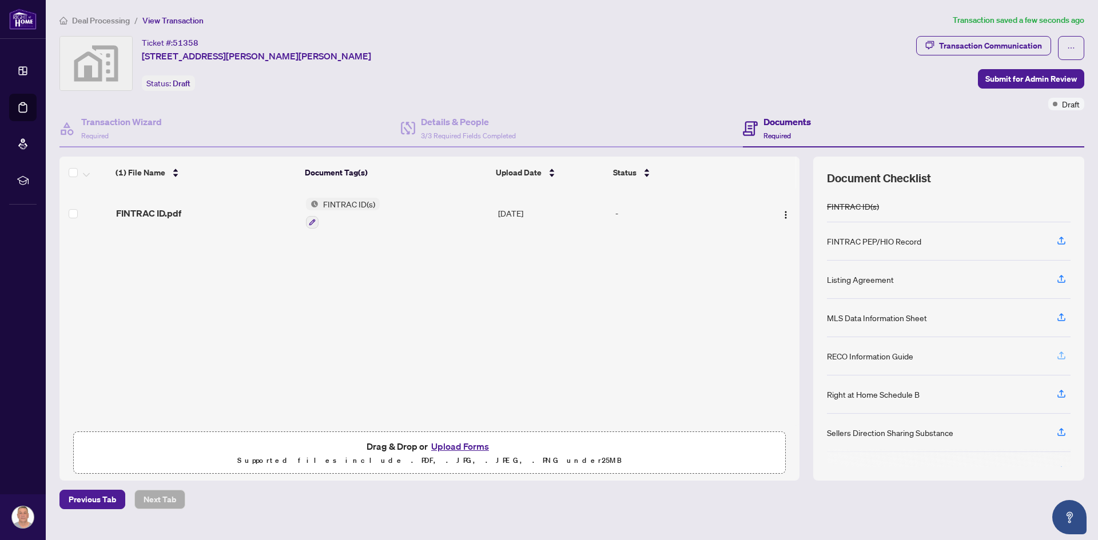
click at [1062, 353] on icon "button" at bounding box center [1061, 355] width 5 height 6
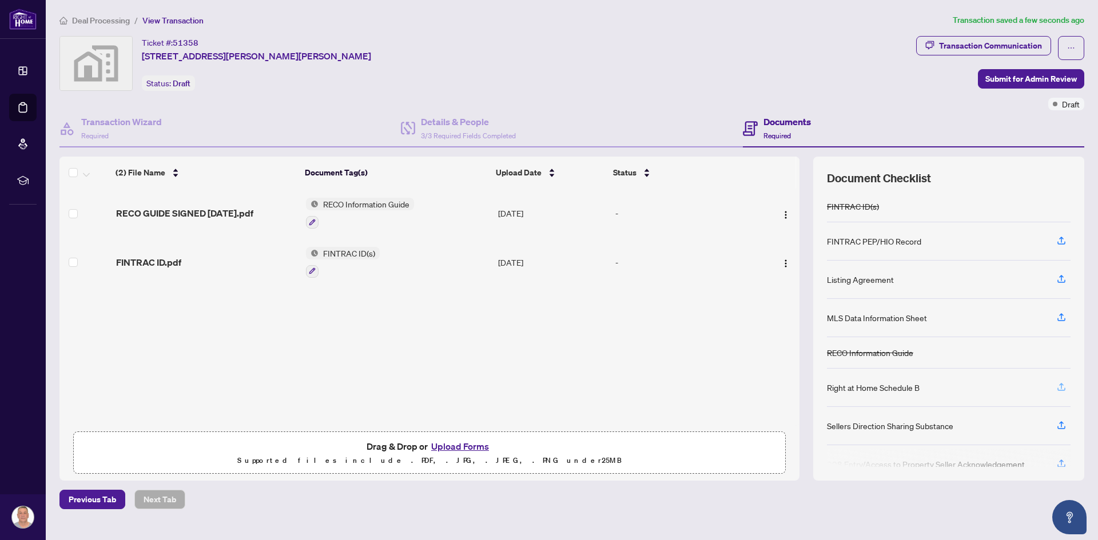
click at [1057, 384] on icon "button" at bounding box center [1061, 387] width 10 height 10
click at [1059, 423] on icon "button" at bounding box center [1061, 424] width 5 height 6
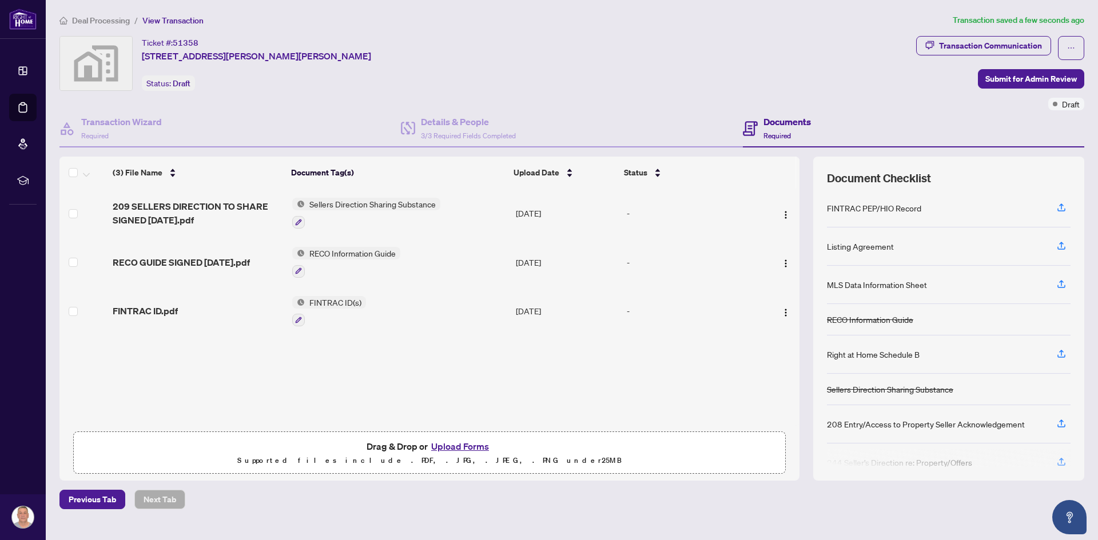
scroll to position [52, 0]
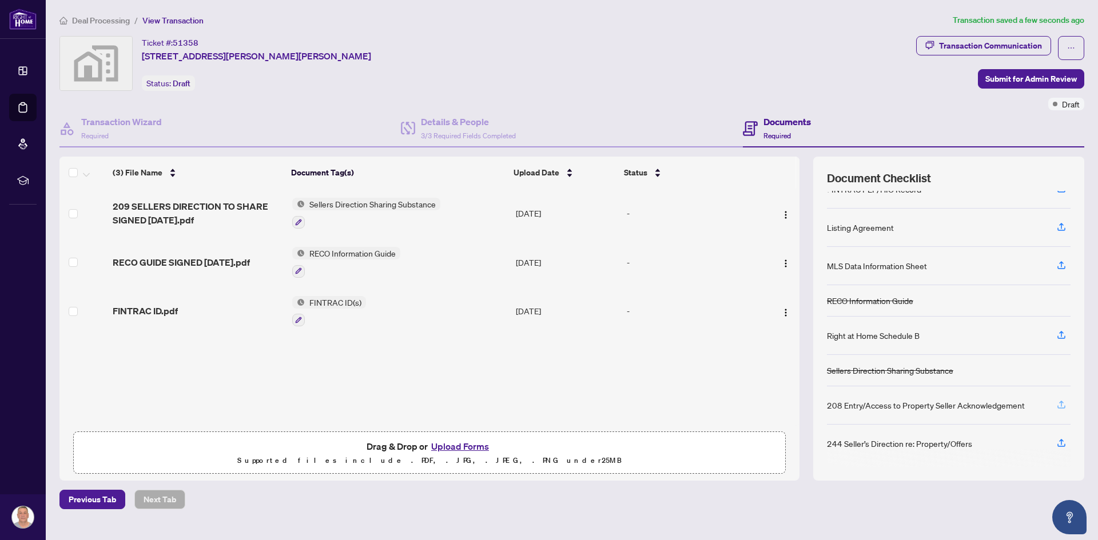
click at [1060, 405] on icon "button" at bounding box center [1061, 405] width 10 height 10
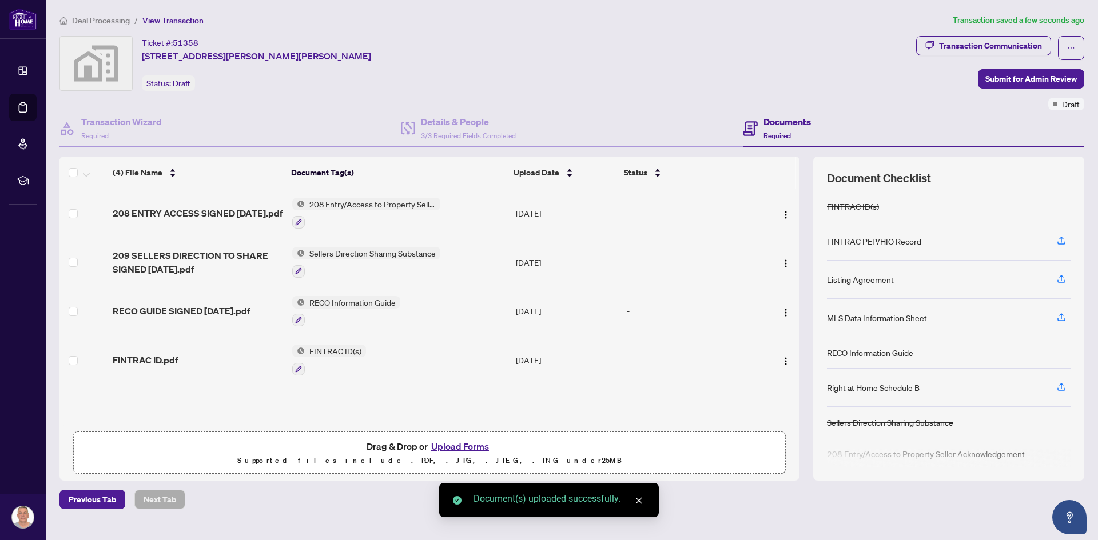
scroll to position [45, 0]
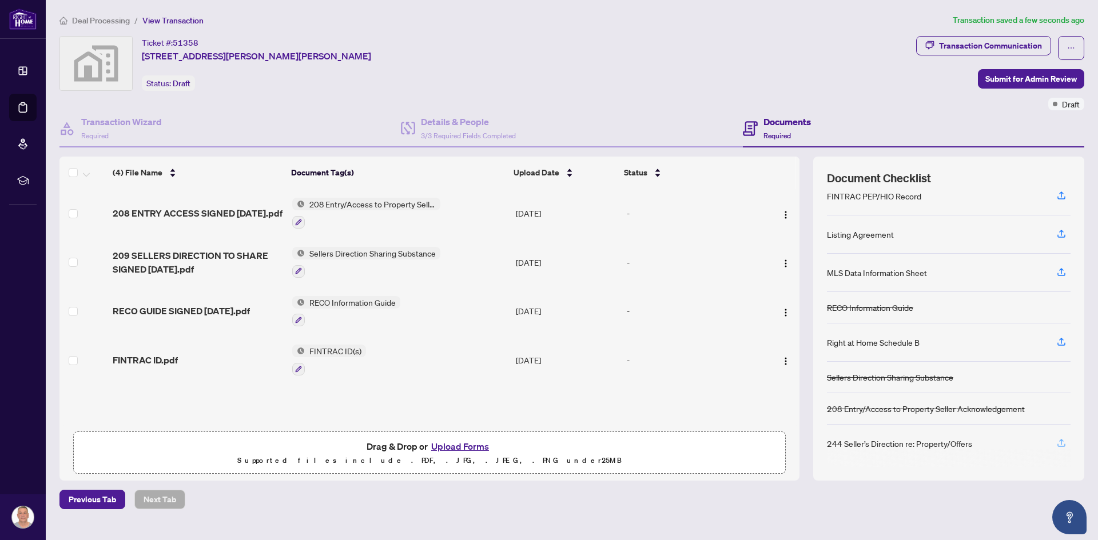
click at [1059, 441] on icon "button" at bounding box center [1061, 442] width 5 height 6
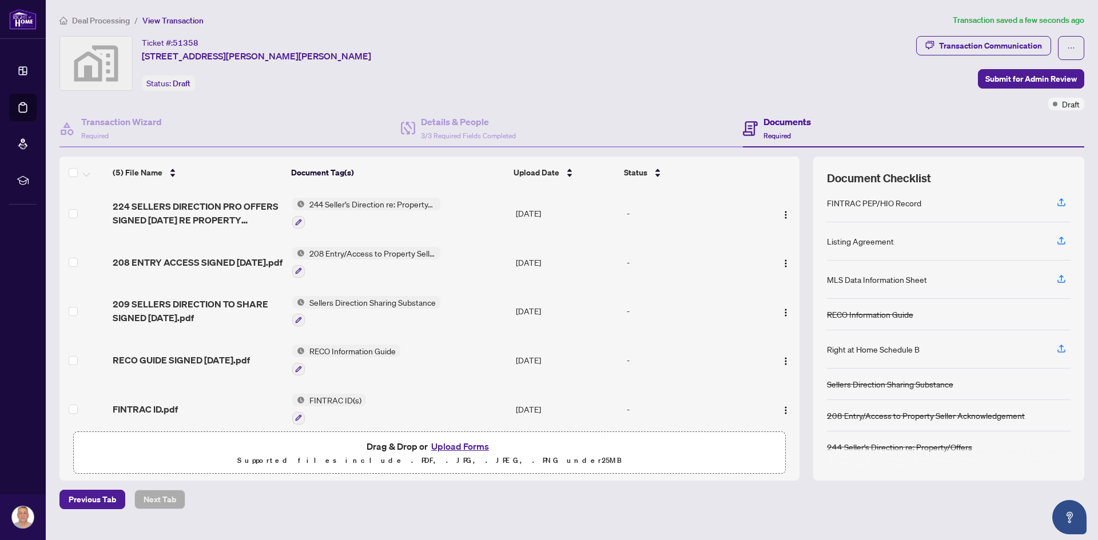
scroll to position [0, 0]
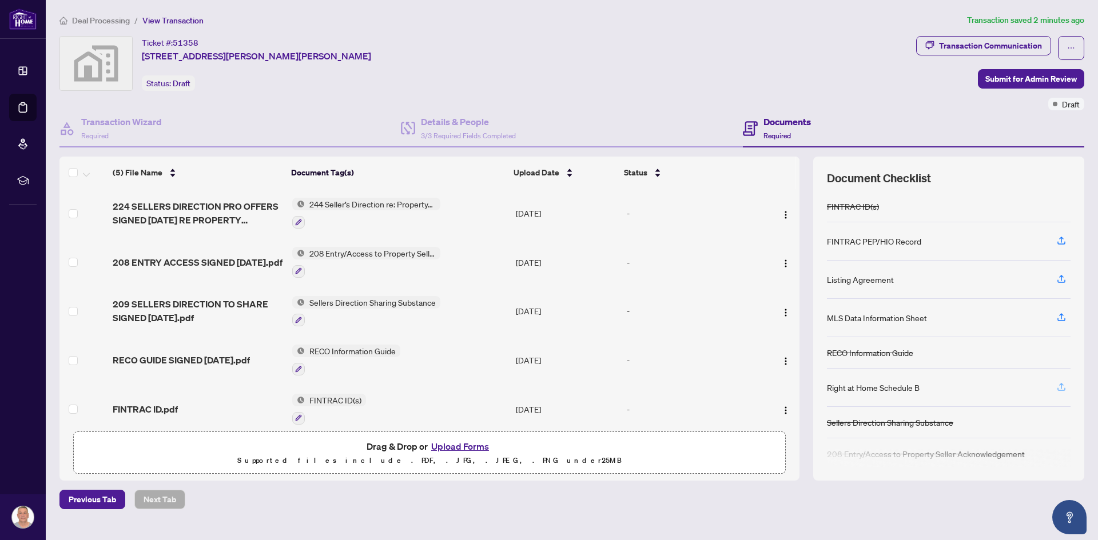
click at [1063, 385] on icon "button" at bounding box center [1061, 386] width 5 height 6
